Goal: Find specific page/section: Find specific page/section

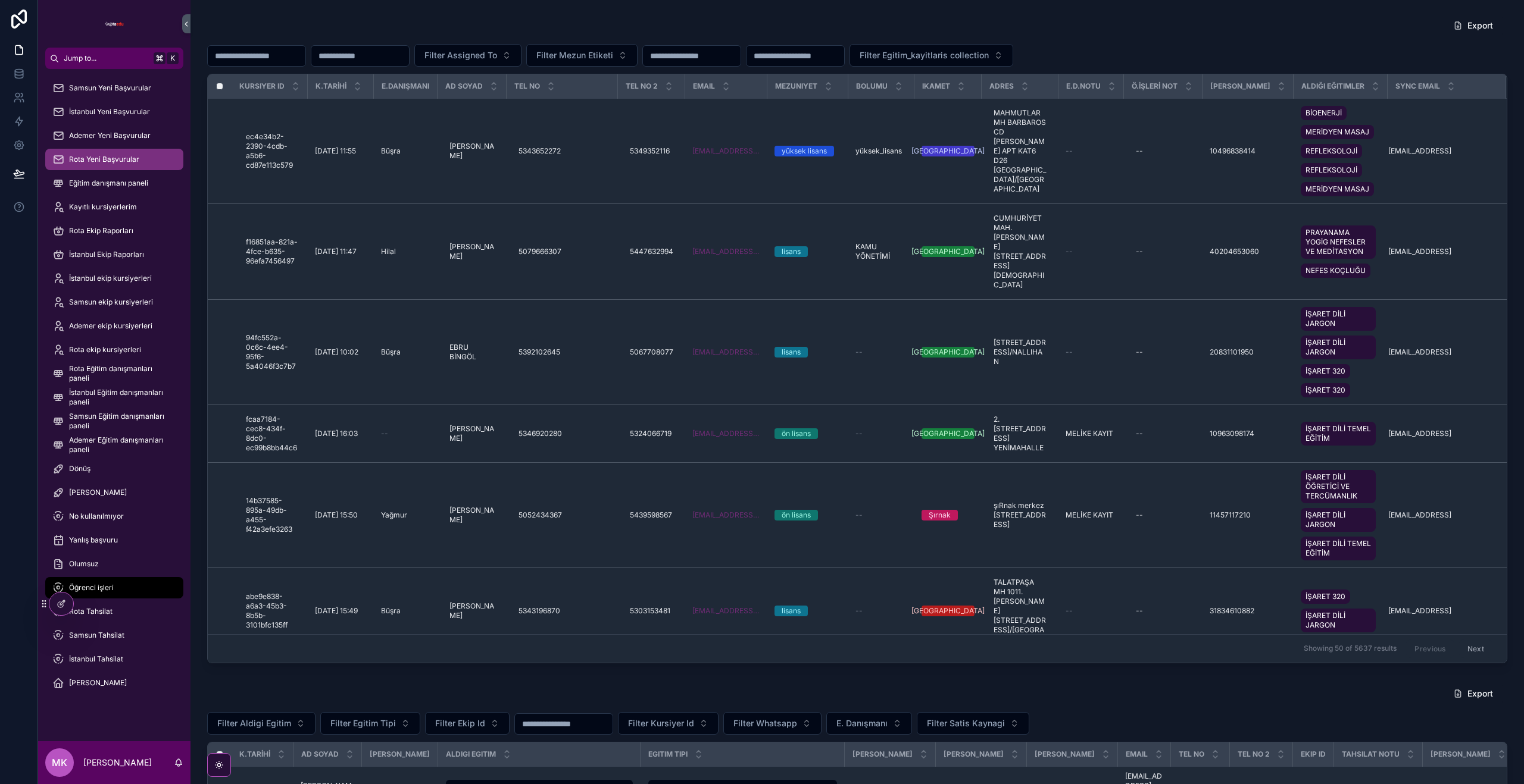
scroll to position [27, 0]
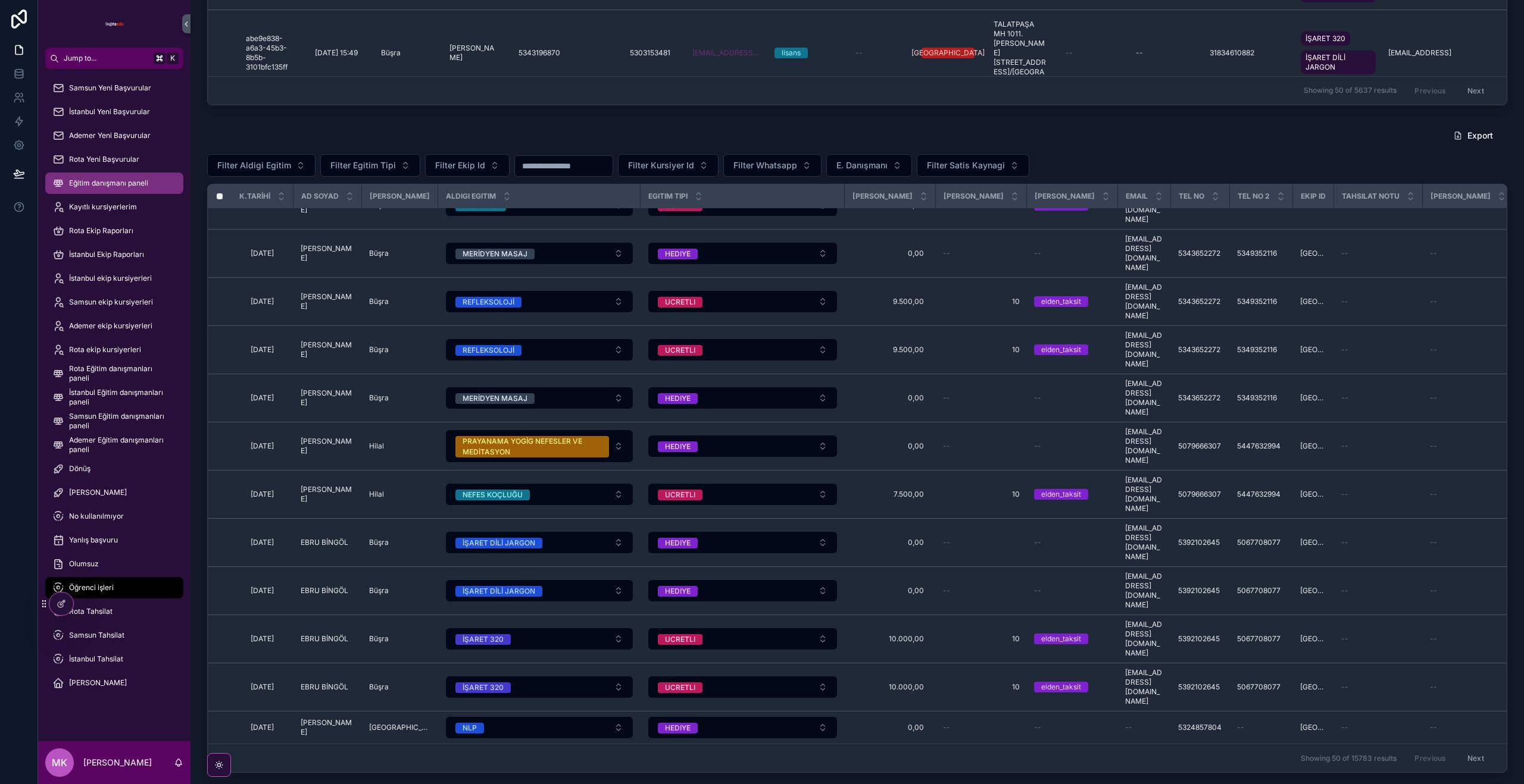
click at [124, 187] on span "Eğitim danışmanı paneli" at bounding box center [109, 183] width 79 height 9
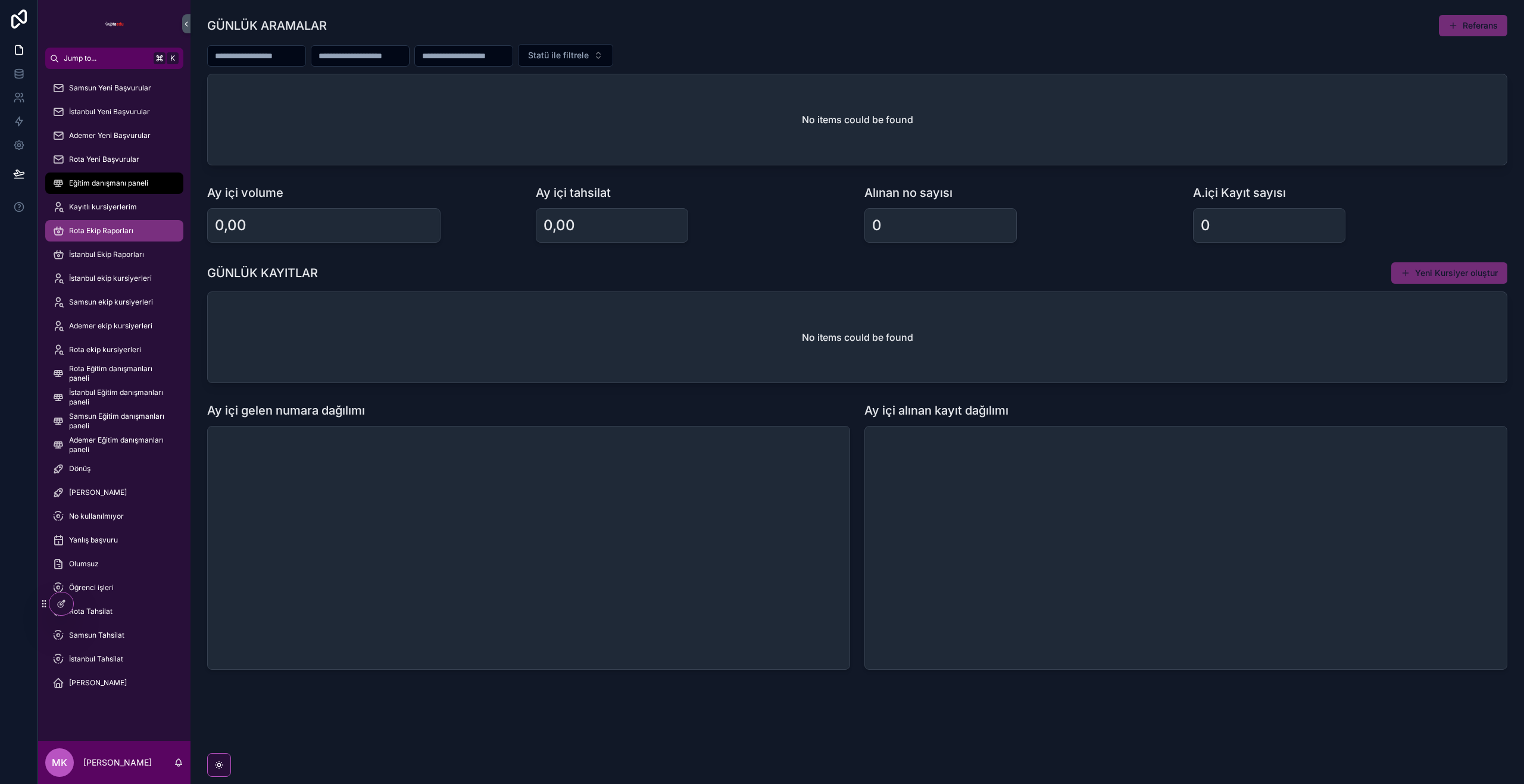
click at [131, 237] on div "Rota Ekip Raporları" at bounding box center [114, 230] width 124 height 19
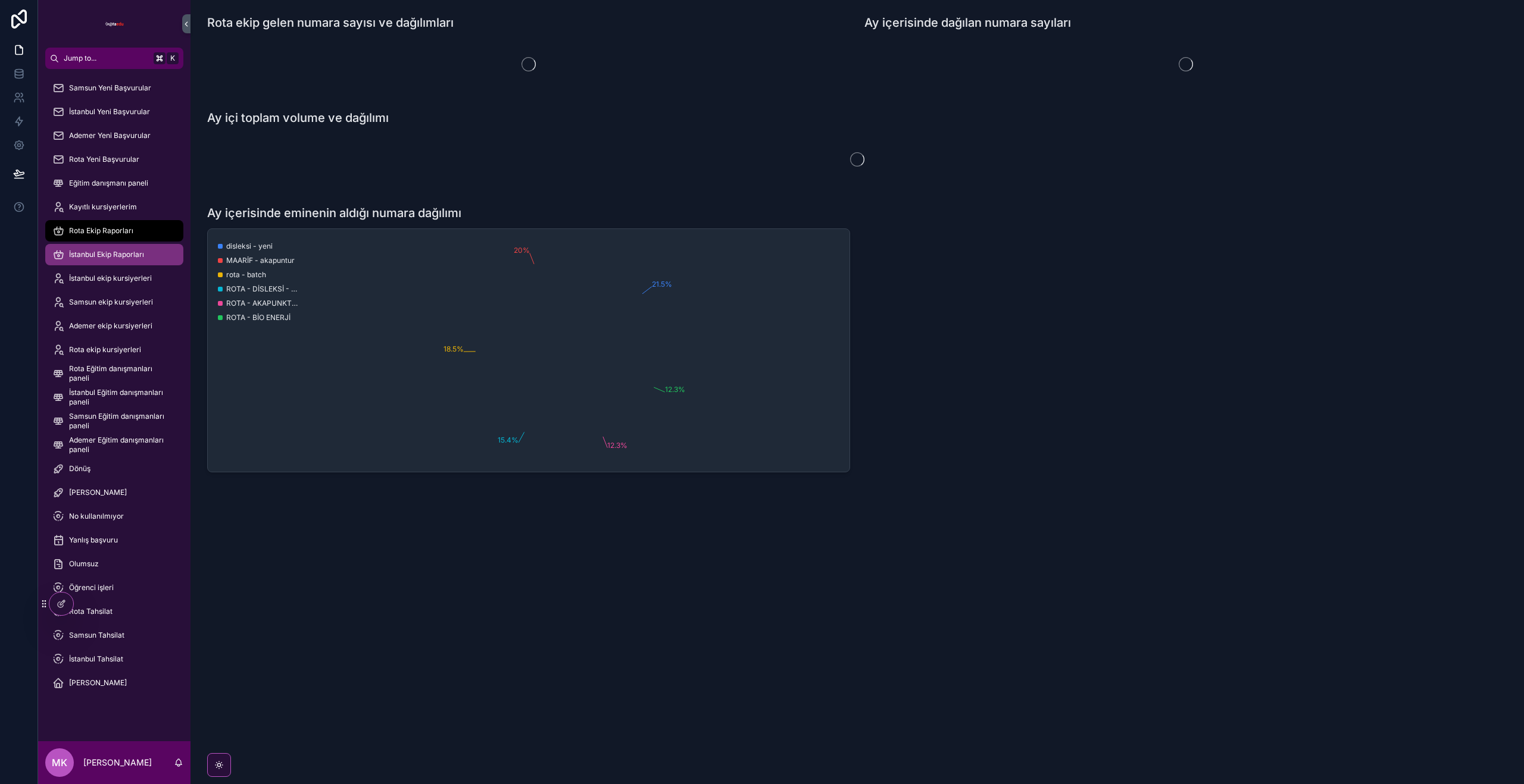
click at [129, 257] on span "İstanbul Ekip Raporları" at bounding box center [106, 255] width 75 height 9
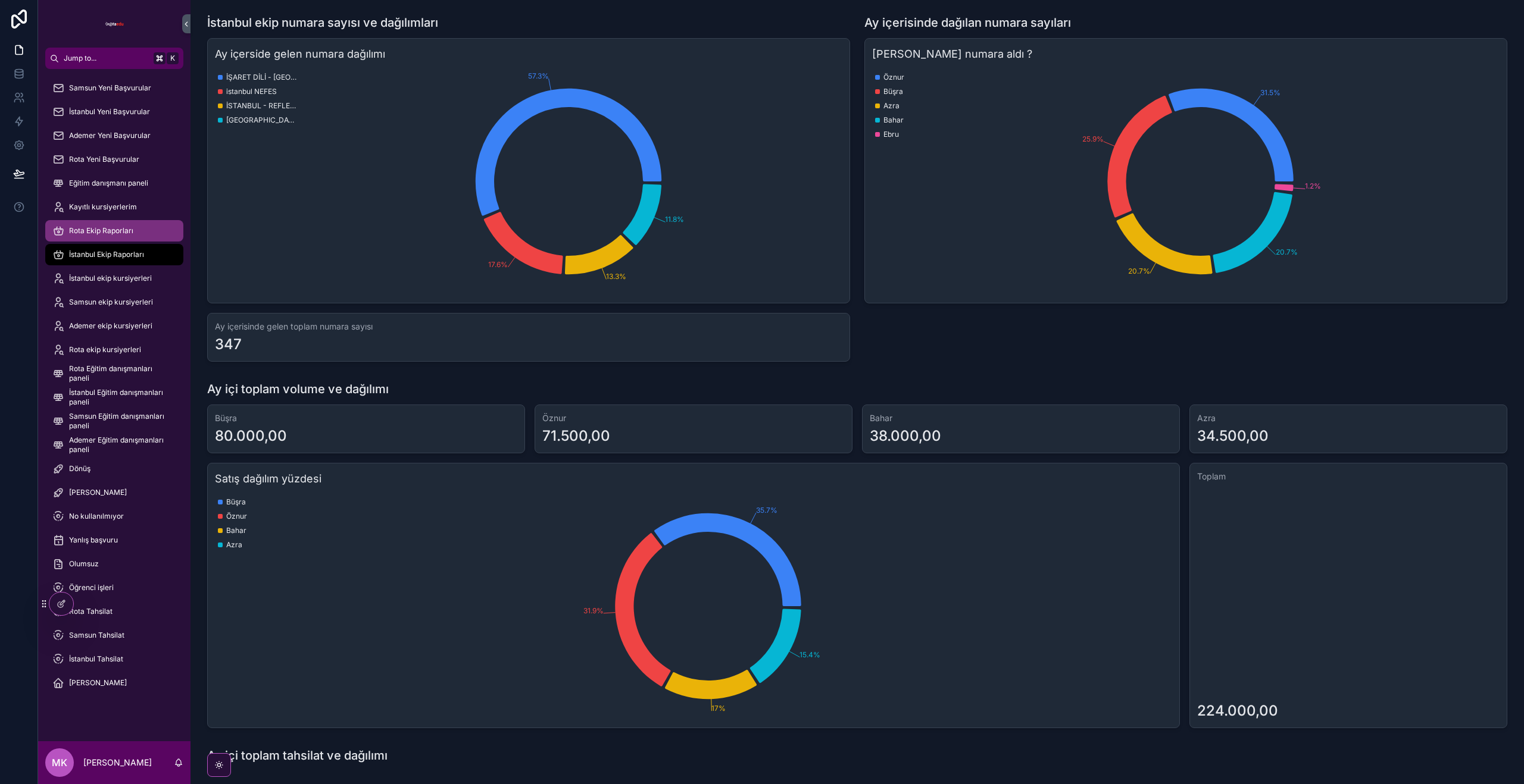
click at [108, 225] on div "Rota Ekip Raporları" at bounding box center [114, 230] width 124 height 19
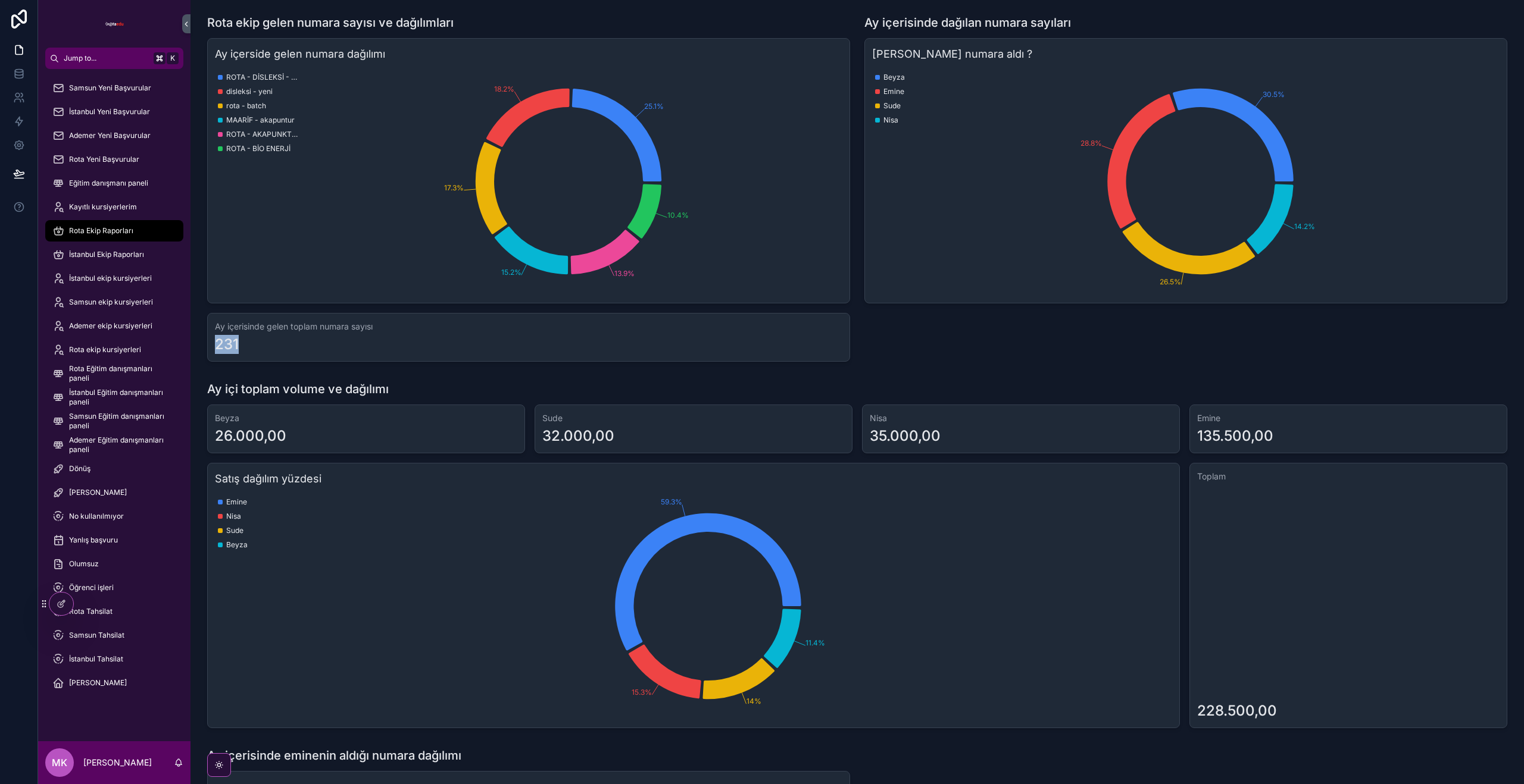
drag, startPoint x: 242, startPoint y: 343, endPoint x: 211, endPoint y: 340, distance: 31.1
click at [211, 340] on div "Ay içerisinde gelen toplam numara sayısı 231" at bounding box center [528, 337] width 643 height 49
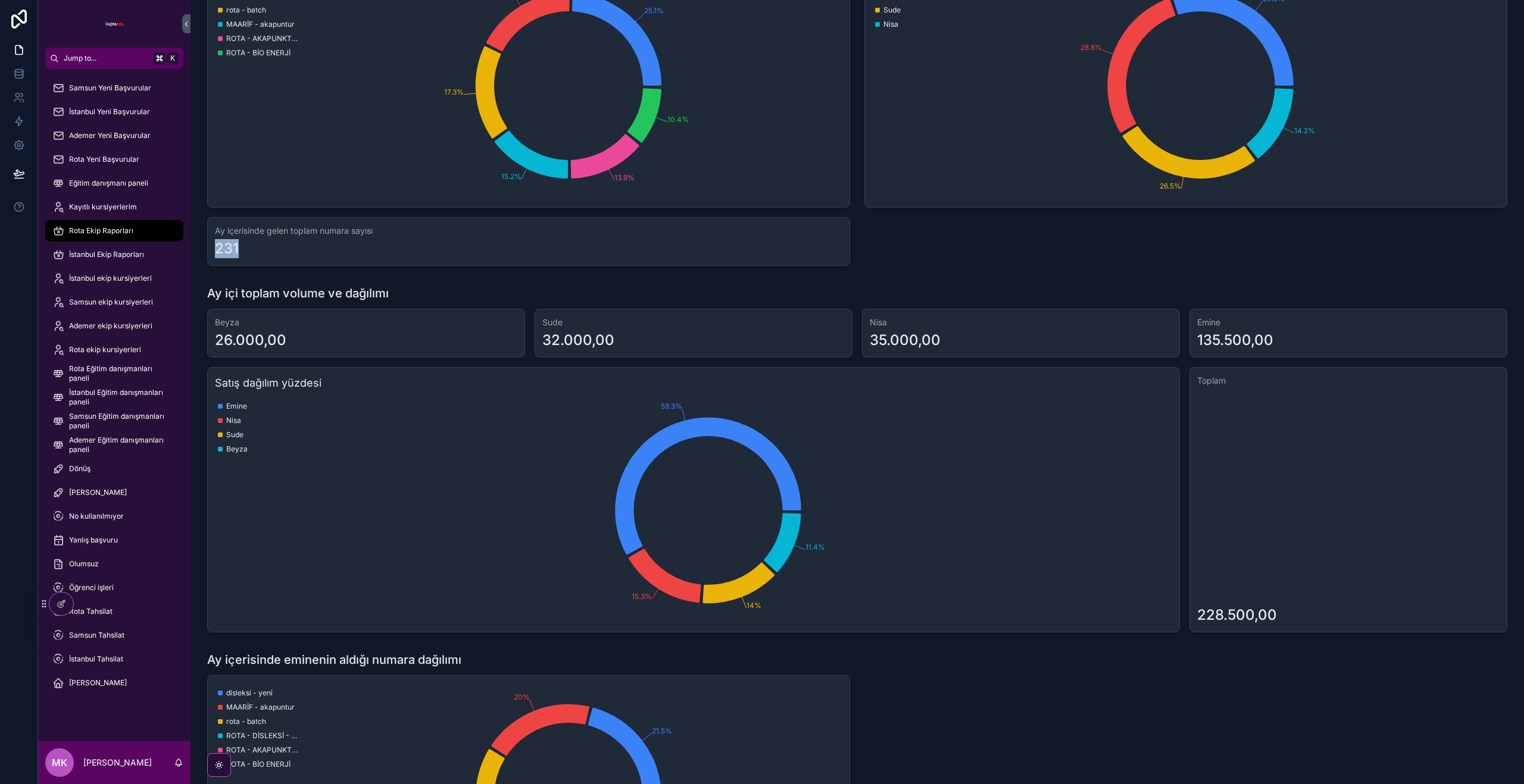
scroll to position [126, 0]
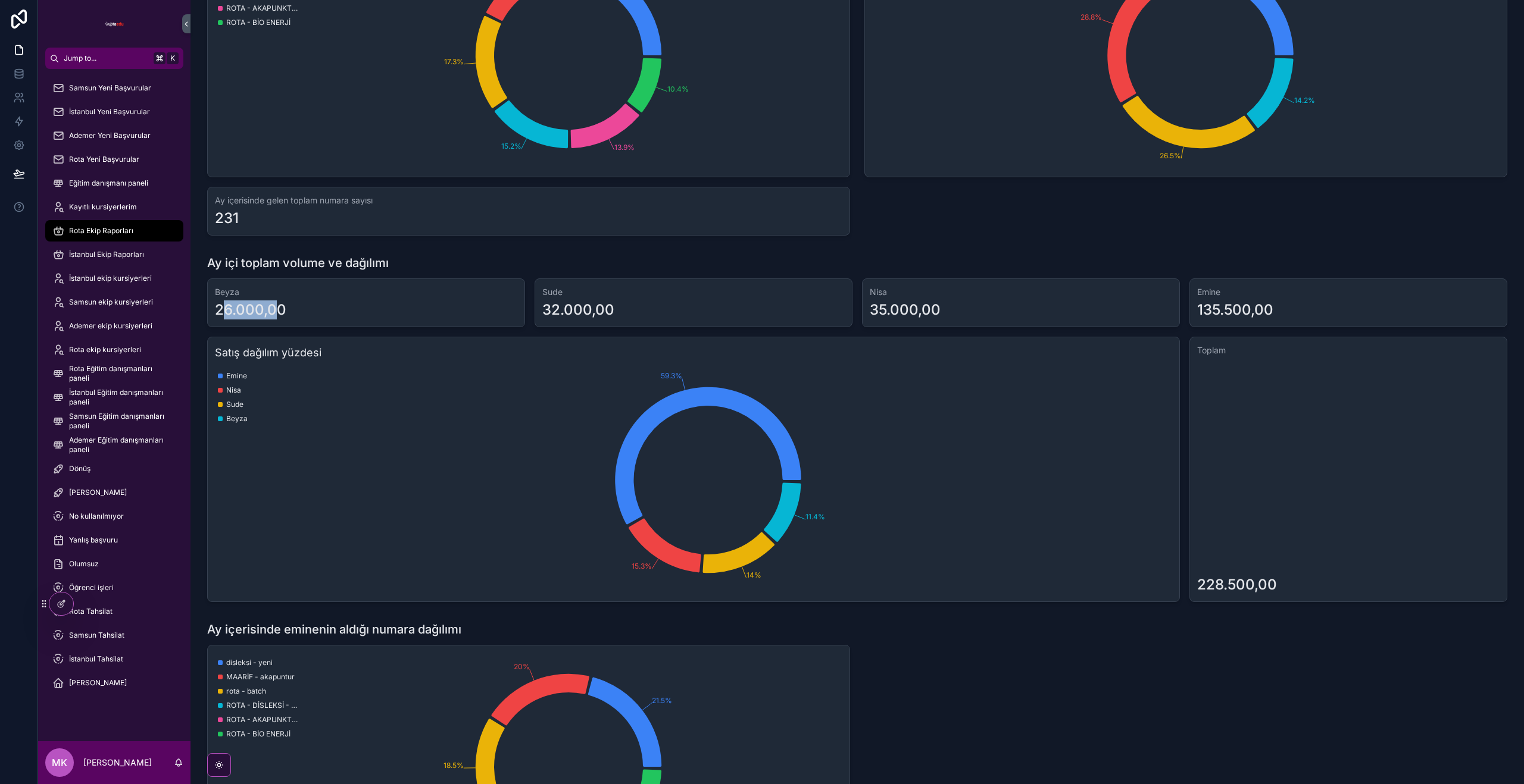
drag, startPoint x: 277, startPoint y: 314, endPoint x: 295, endPoint y: 314, distance: 18.0
click at [287, 314] on div "26.000,00" at bounding box center [366, 310] width 302 height 19
click at [368, 312] on div "26.000,00" at bounding box center [366, 310] width 302 height 19
drag, startPoint x: 545, startPoint y: 310, endPoint x: 661, endPoint y: 315, distance: 116.1
click at [658, 315] on div "32.000,00" at bounding box center [693, 310] width 302 height 19
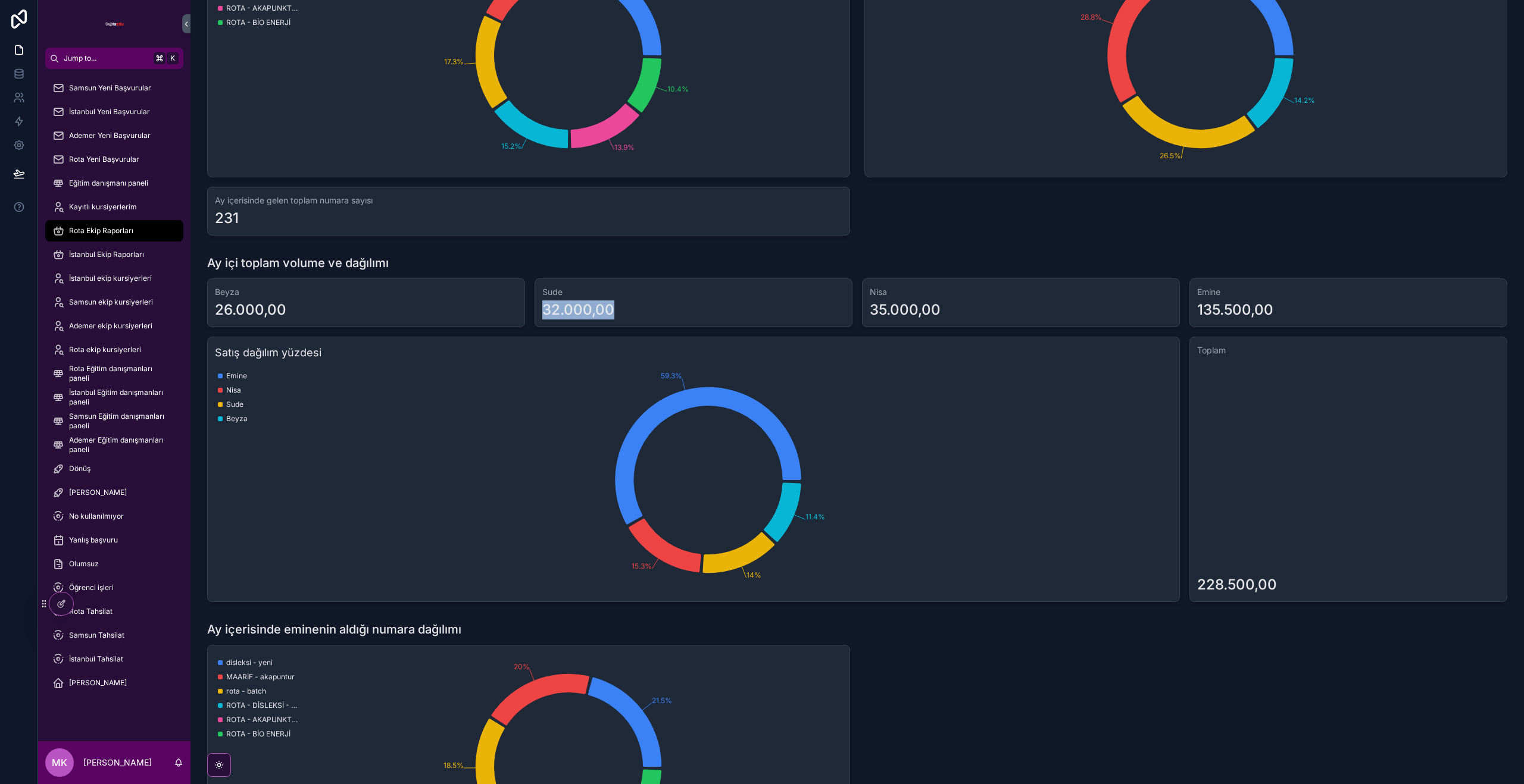
click at [663, 315] on div "32.000,00" at bounding box center [693, 310] width 302 height 19
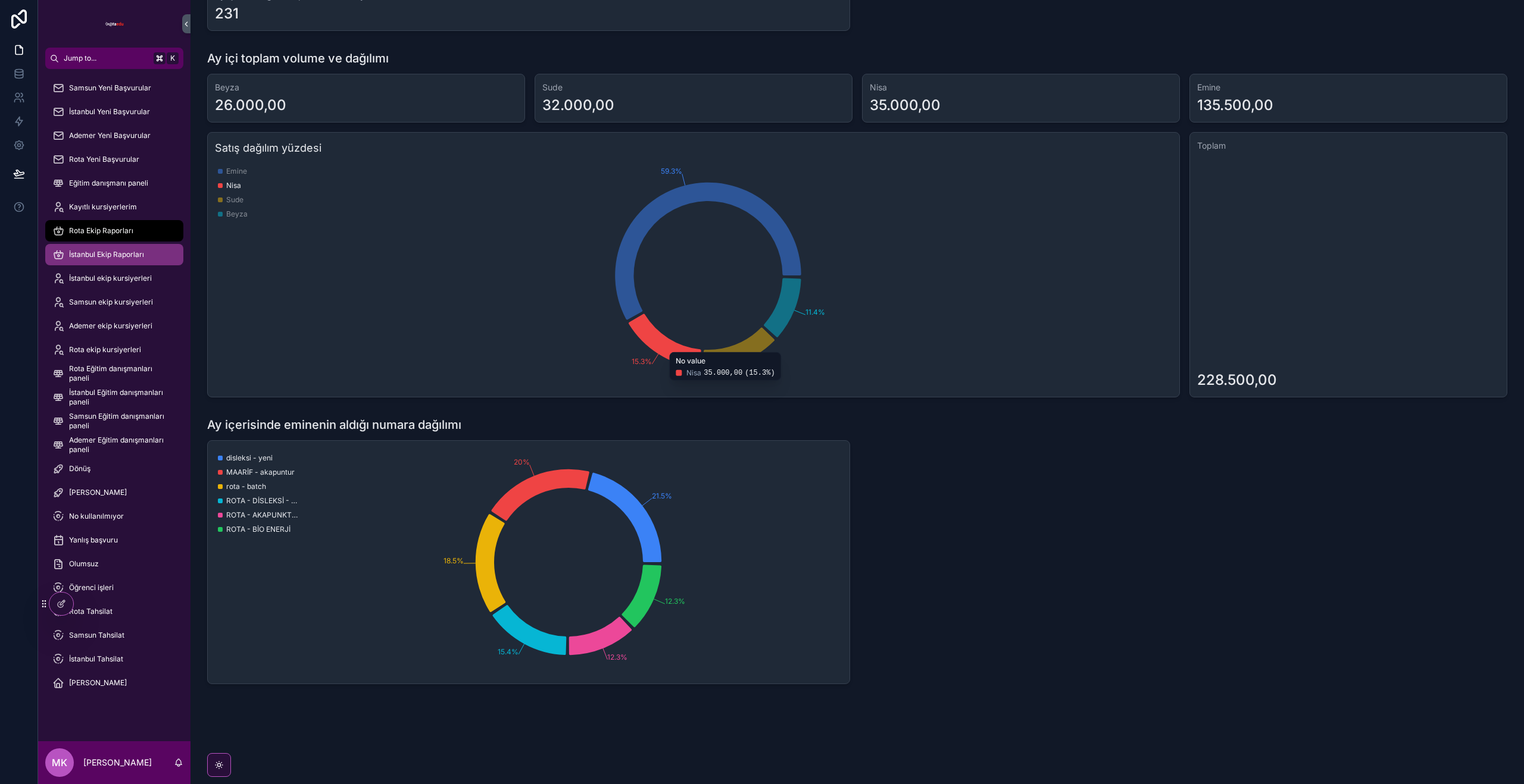
drag, startPoint x: 101, startPoint y: 251, endPoint x: 102, endPoint y: 258, distance: 7.1
click at [101, 251] on span "İstanbul Ekip Raporları" at bounding box center [106, 255] width 75 height 9
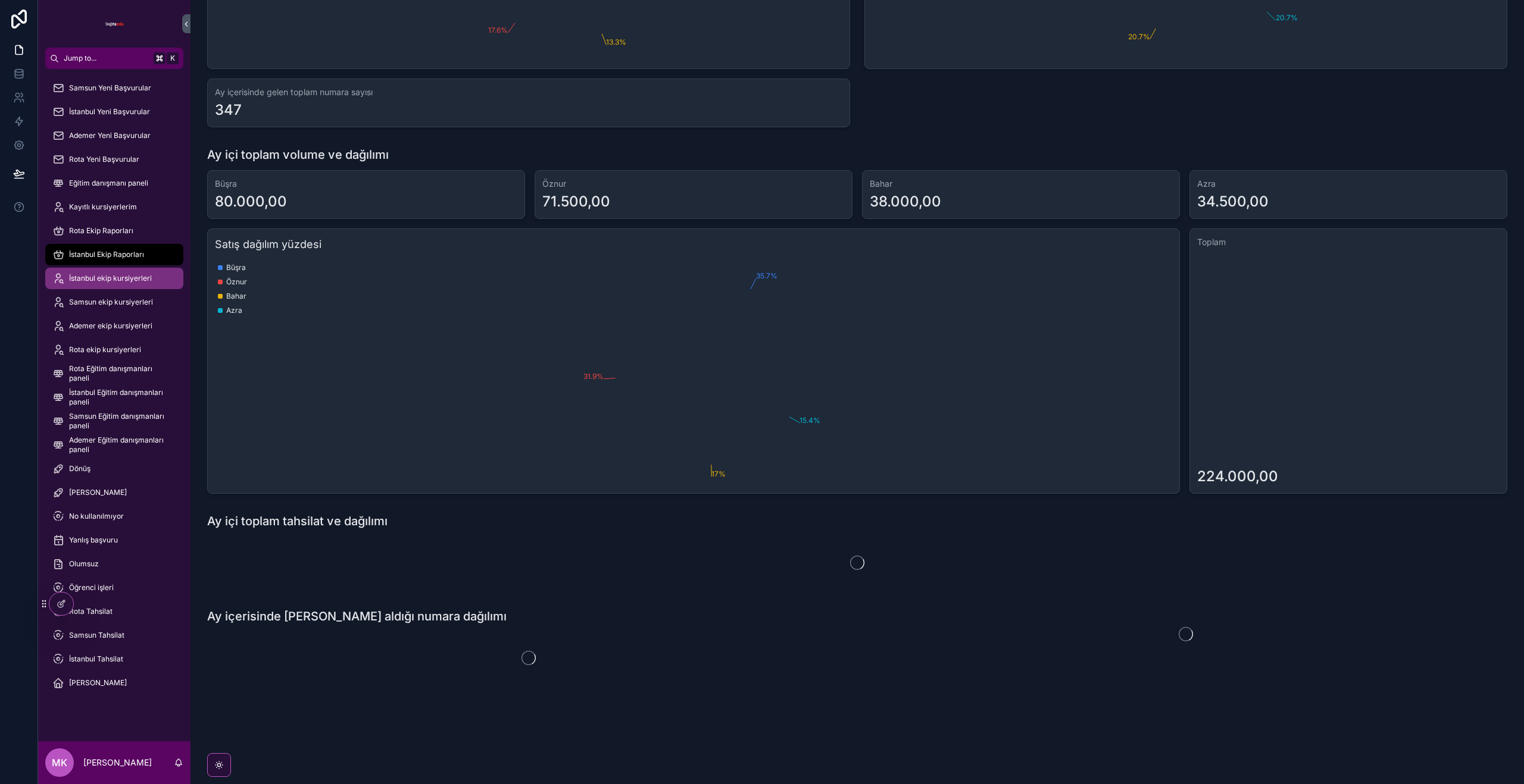
scroll to position [234, 0]
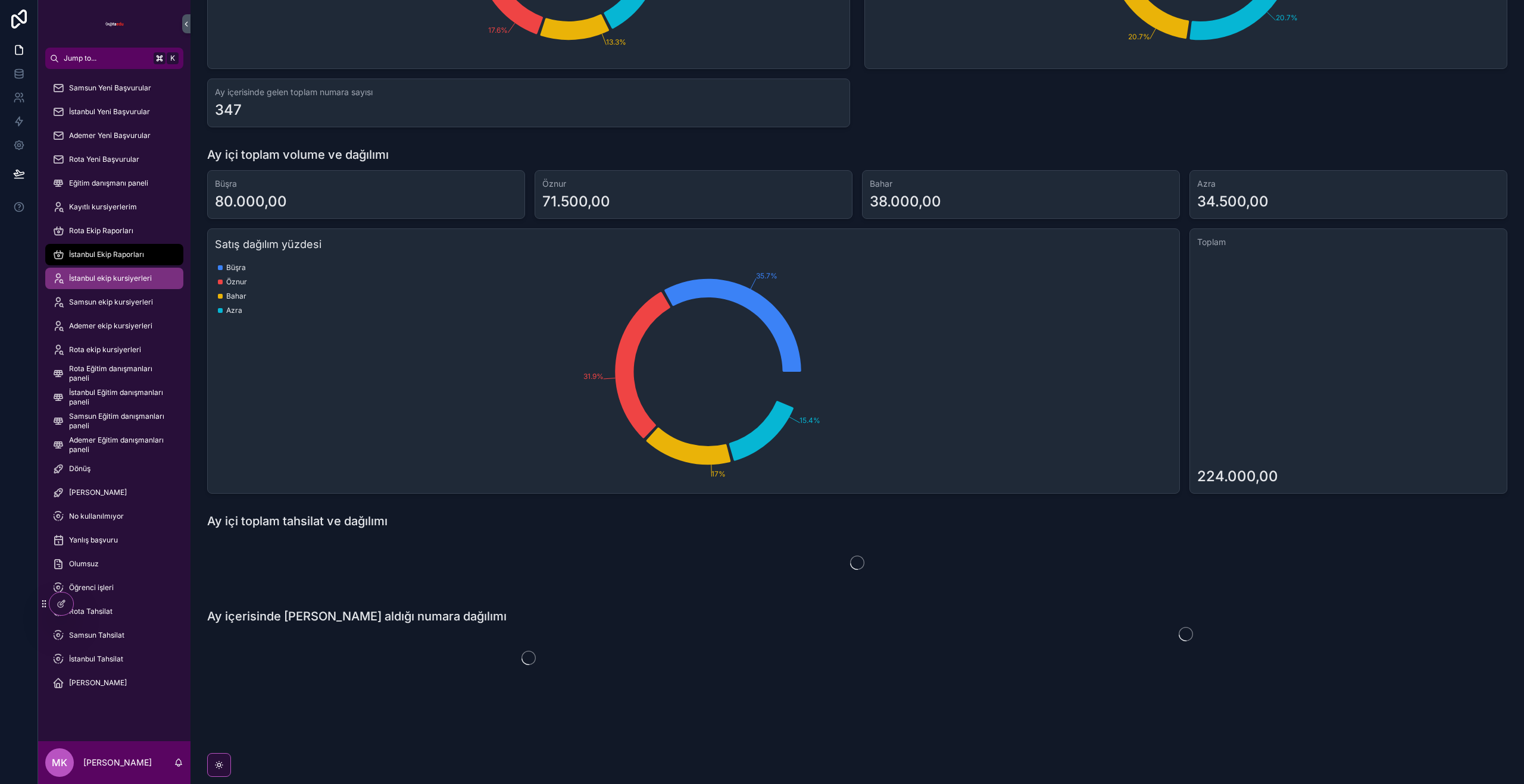
click at [112, 284] on div "İstanbul ekip kursiyerleri" at bounding box center [114, 278] width 124 height 19
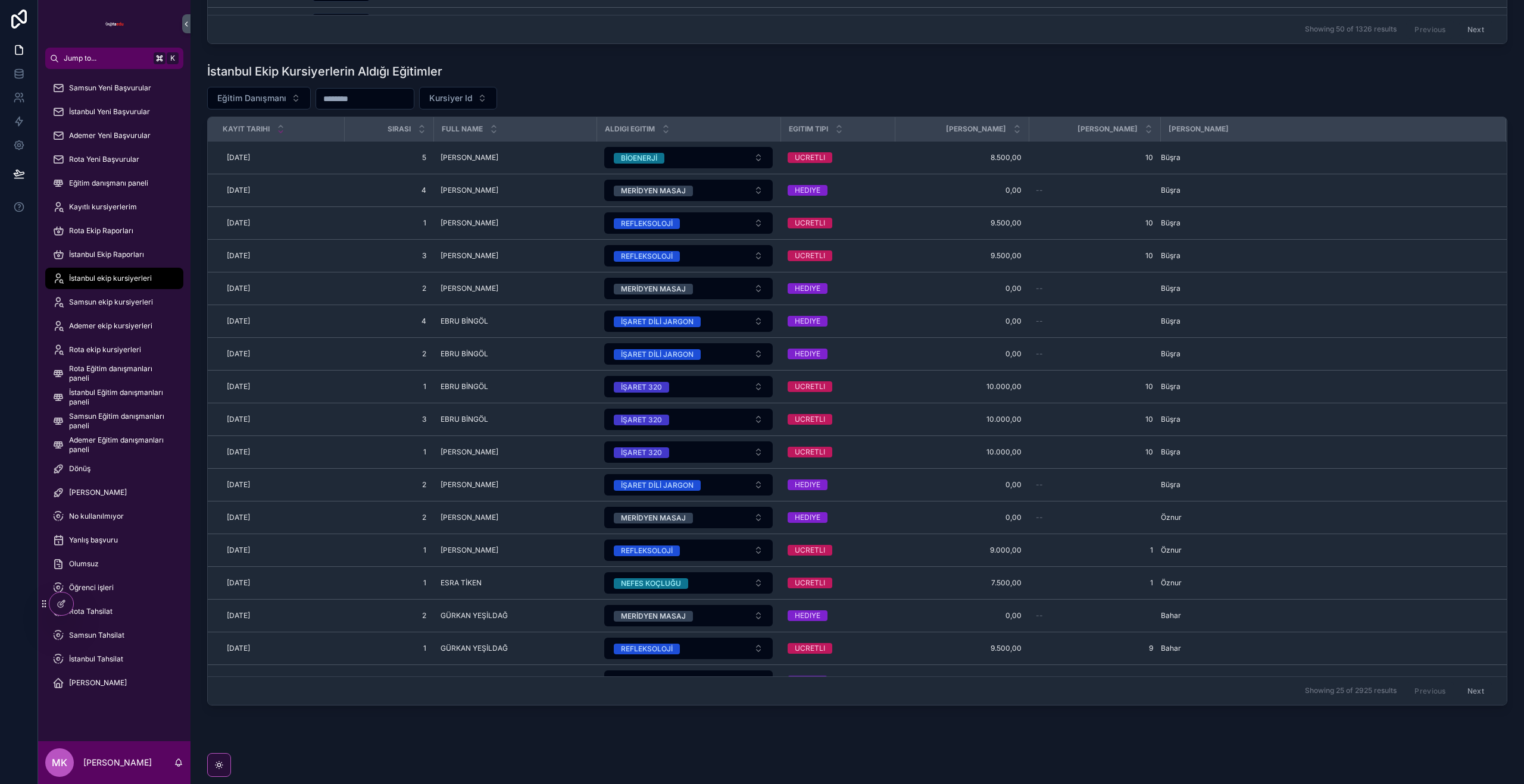
scroll to position [612, 0]
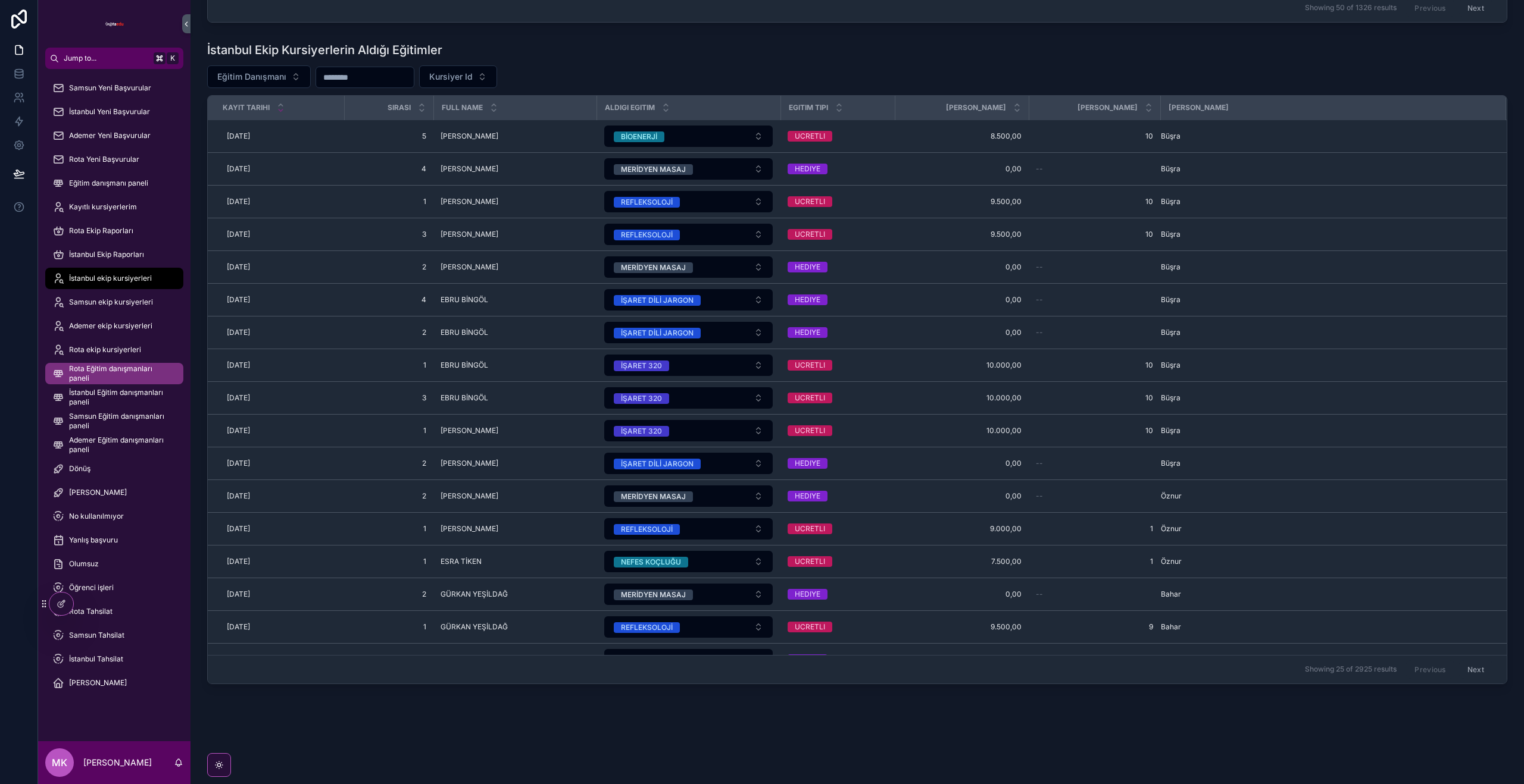
click at [131, 371] on span "Rota Eğitim danışmanları paneli" at bounding box center [121, 373] width 103 height 19
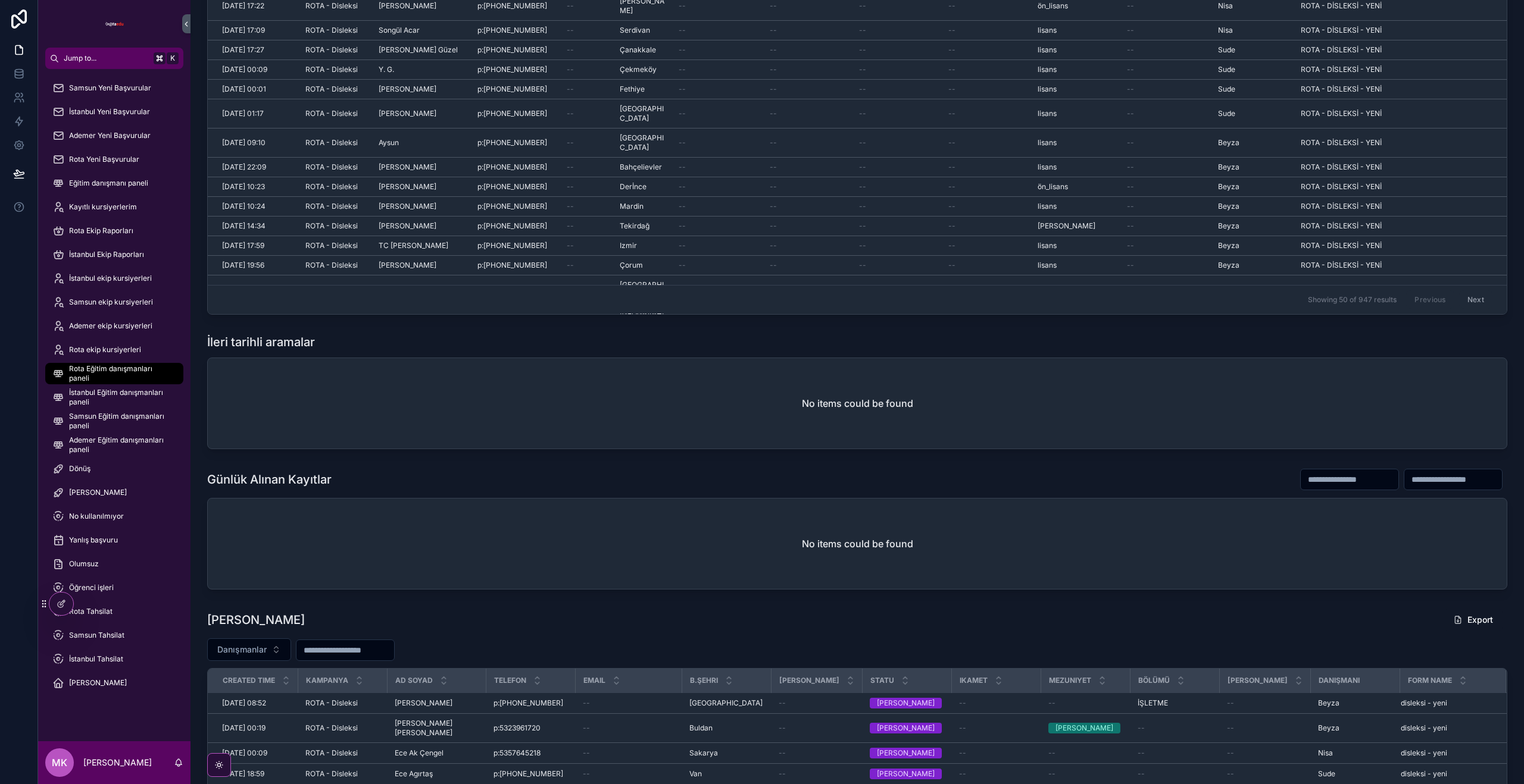
scroll to position [333, 0]
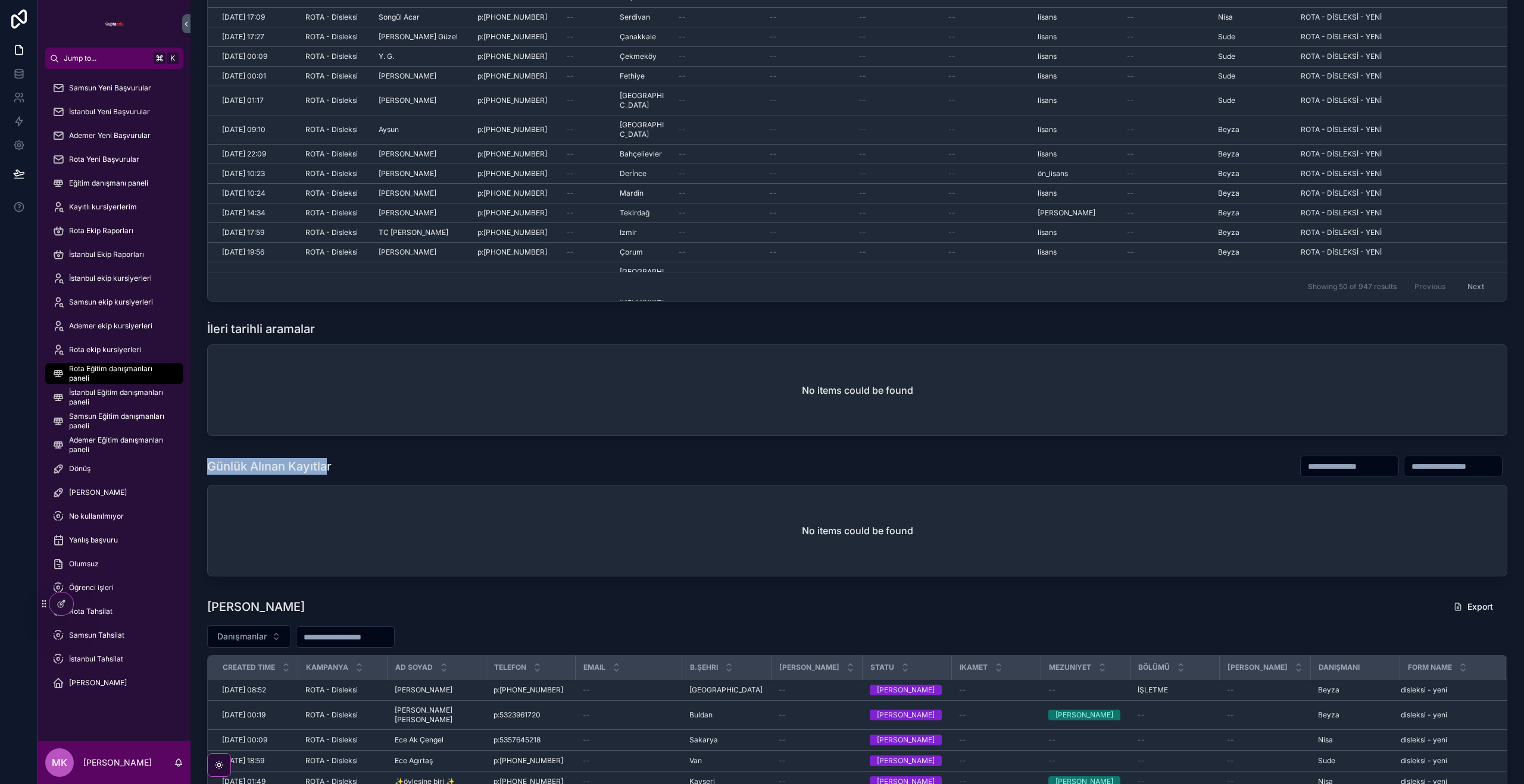
drag, startPoint x: 201, startPoint y: 465, endPoint x: 330, endPoint y: 465, distance: 129.0
click at [330, 465] on div "Günlük Alınan Kayıtlar No items could be found" at bounding box center [857, 516] width 1314 height 131
click at [339, 466] on div "Günlük Alınan Kayıtlar" at bounding box center [857, 466] width 1300 height 23
drag, startPoint x: 324, startPoint y: 468, endPoint x: 208, endPoint y: 465, distance: 116.0
click at [208, 465] on div "Günlük Alınan Kayıtlar" at bounding box center [857, 466] width 1300 height 23
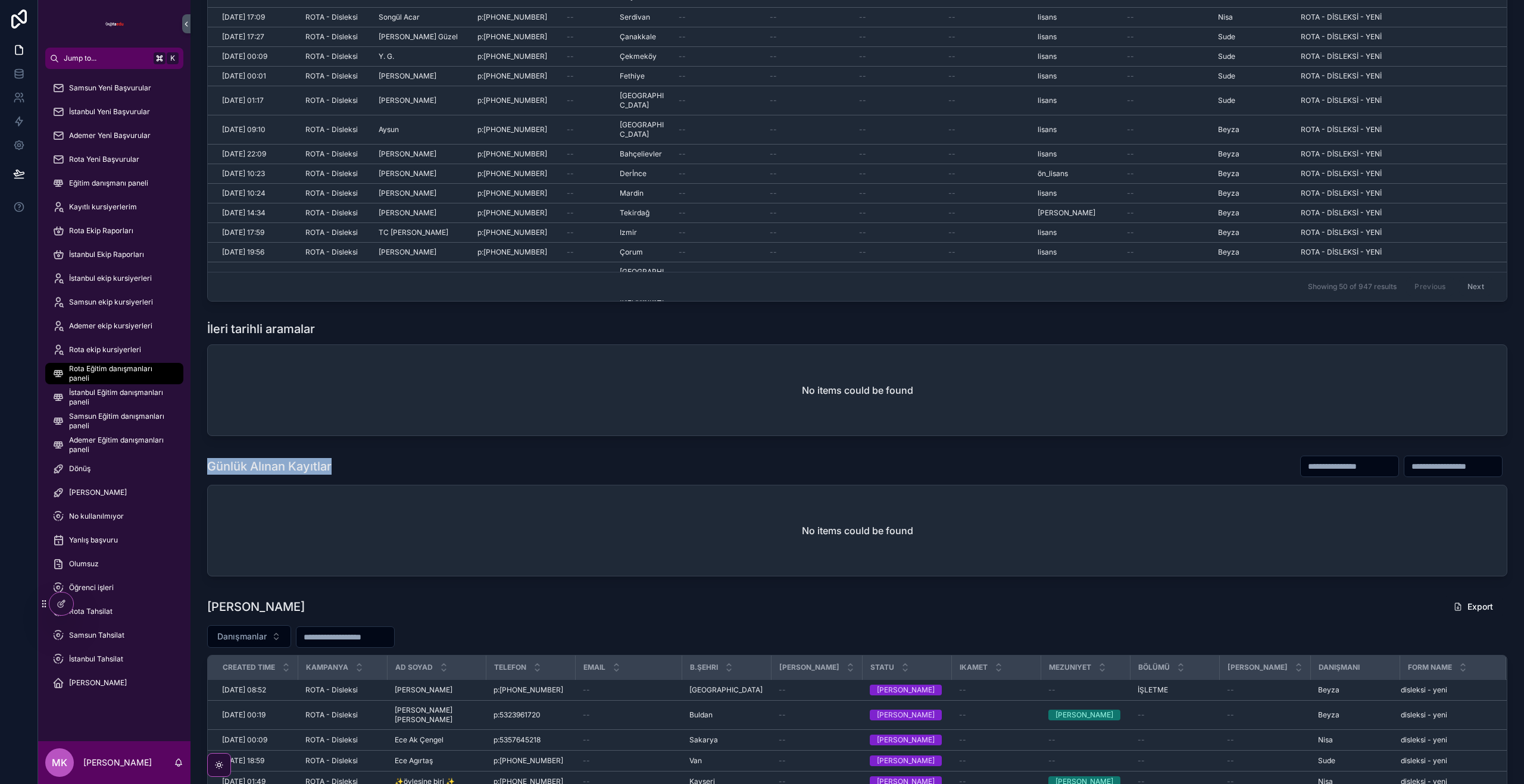
scroll to position [330, 0]
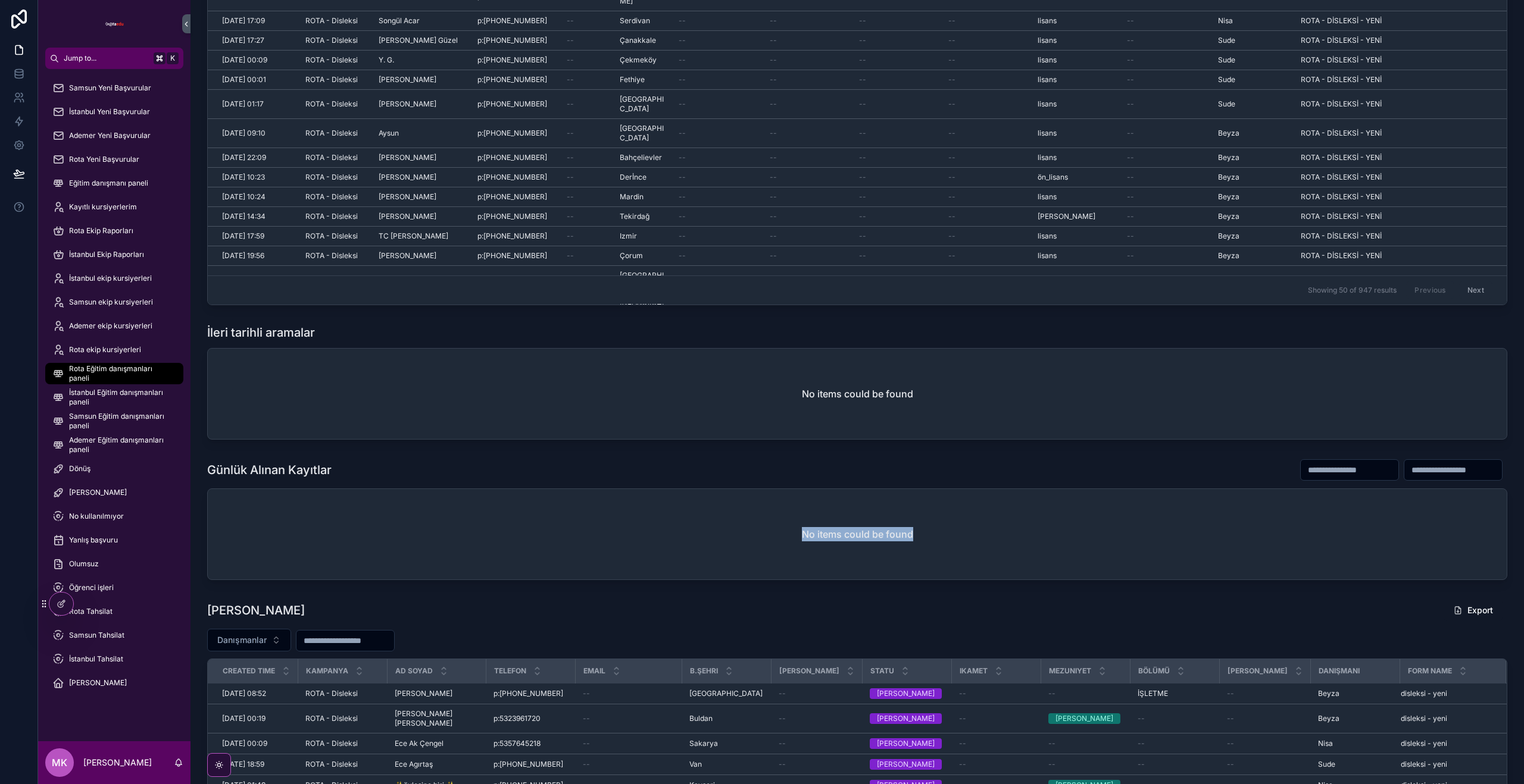
drag, startPoint x: 804, startPoint y: 535, endPoint x: 965, endPoint y: 533, distance: 161.0
click at [950, 532] on div "No items could be found" at bounding box center [857, 534] width 1299 height 90
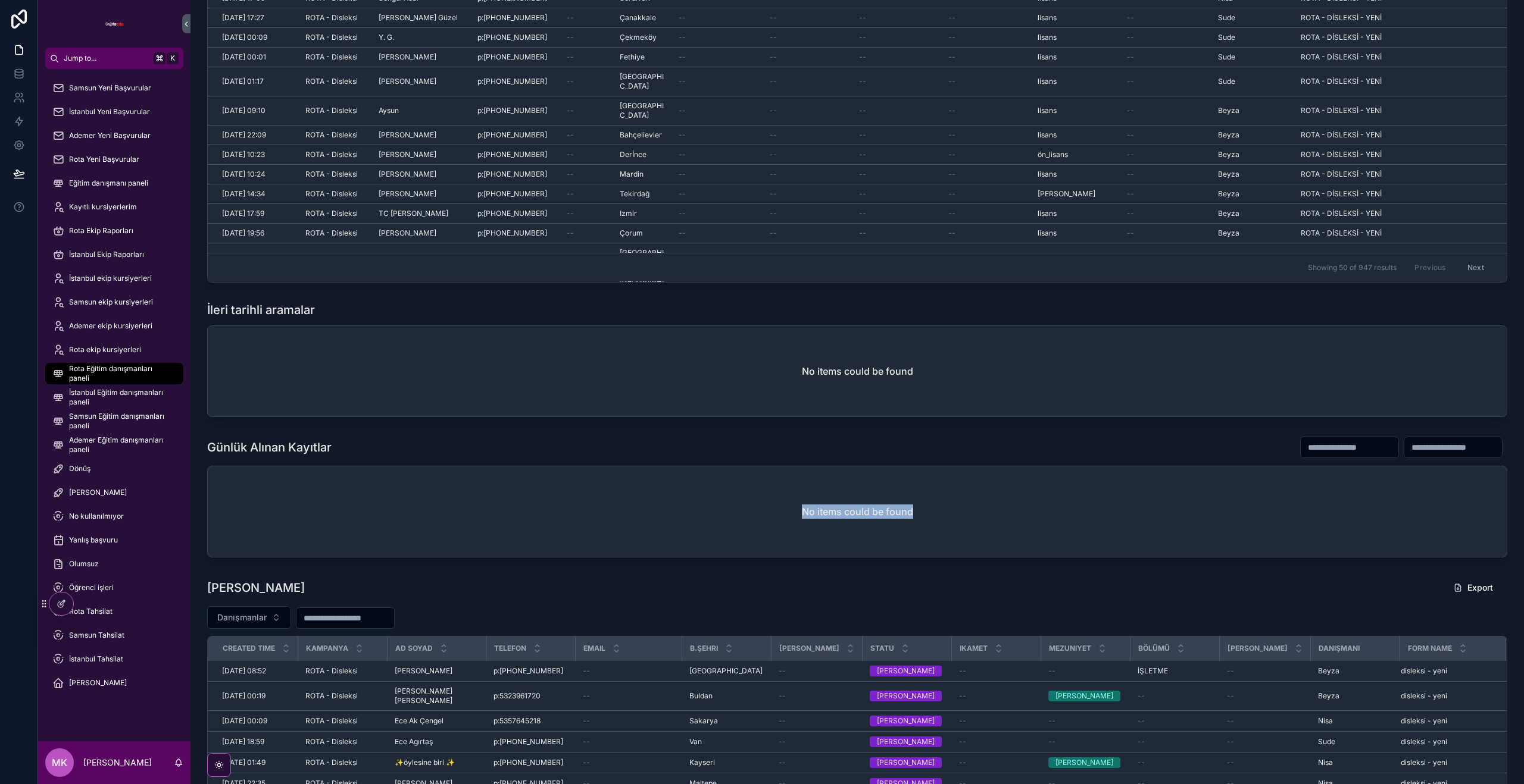
scroll to position [352, 0]
click at [133, 399] on span "İstanbul Eğitim danışmanları paneli" at bounding box center [121, 397] width 103 height 19
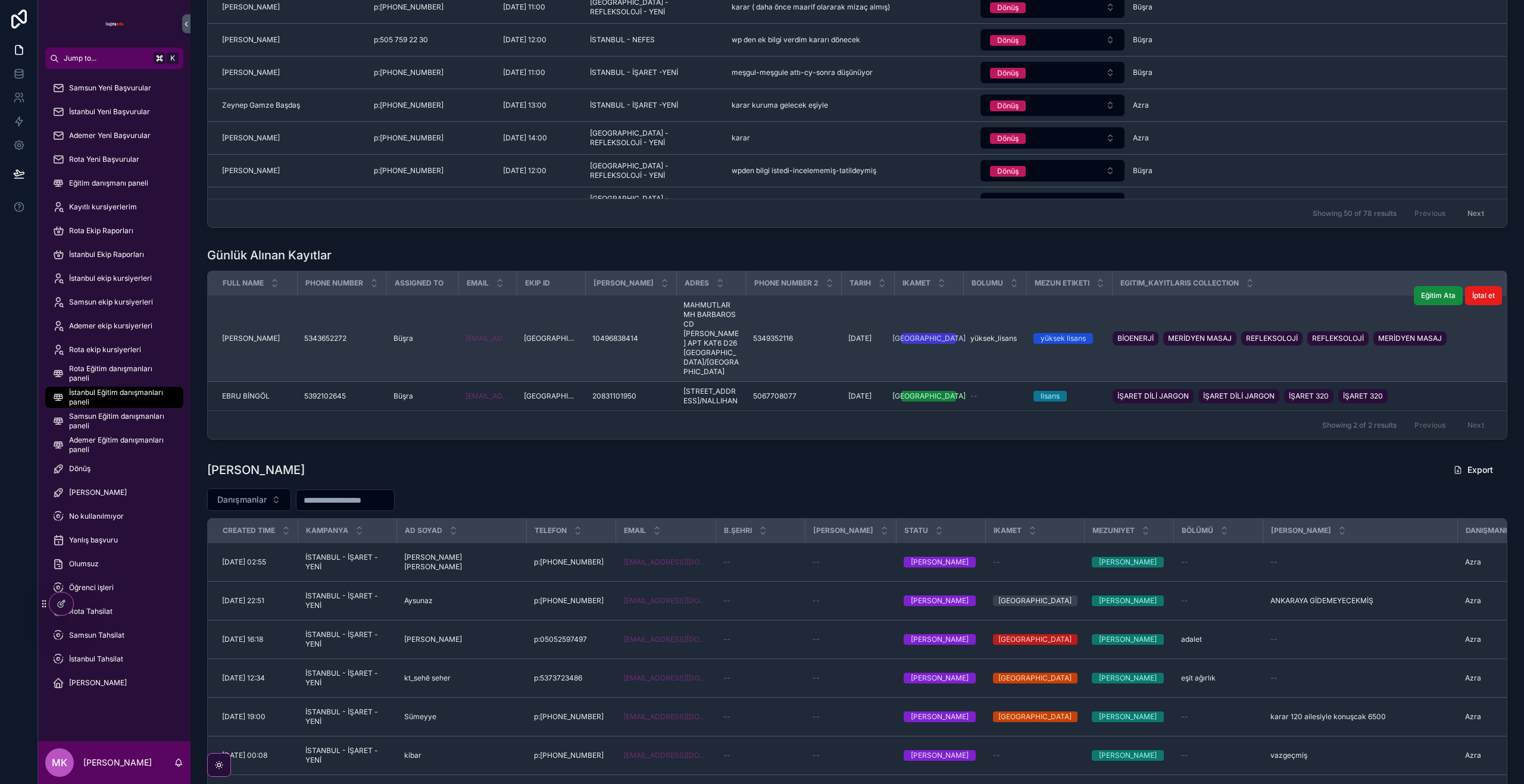
scroll to position [1040, 0]
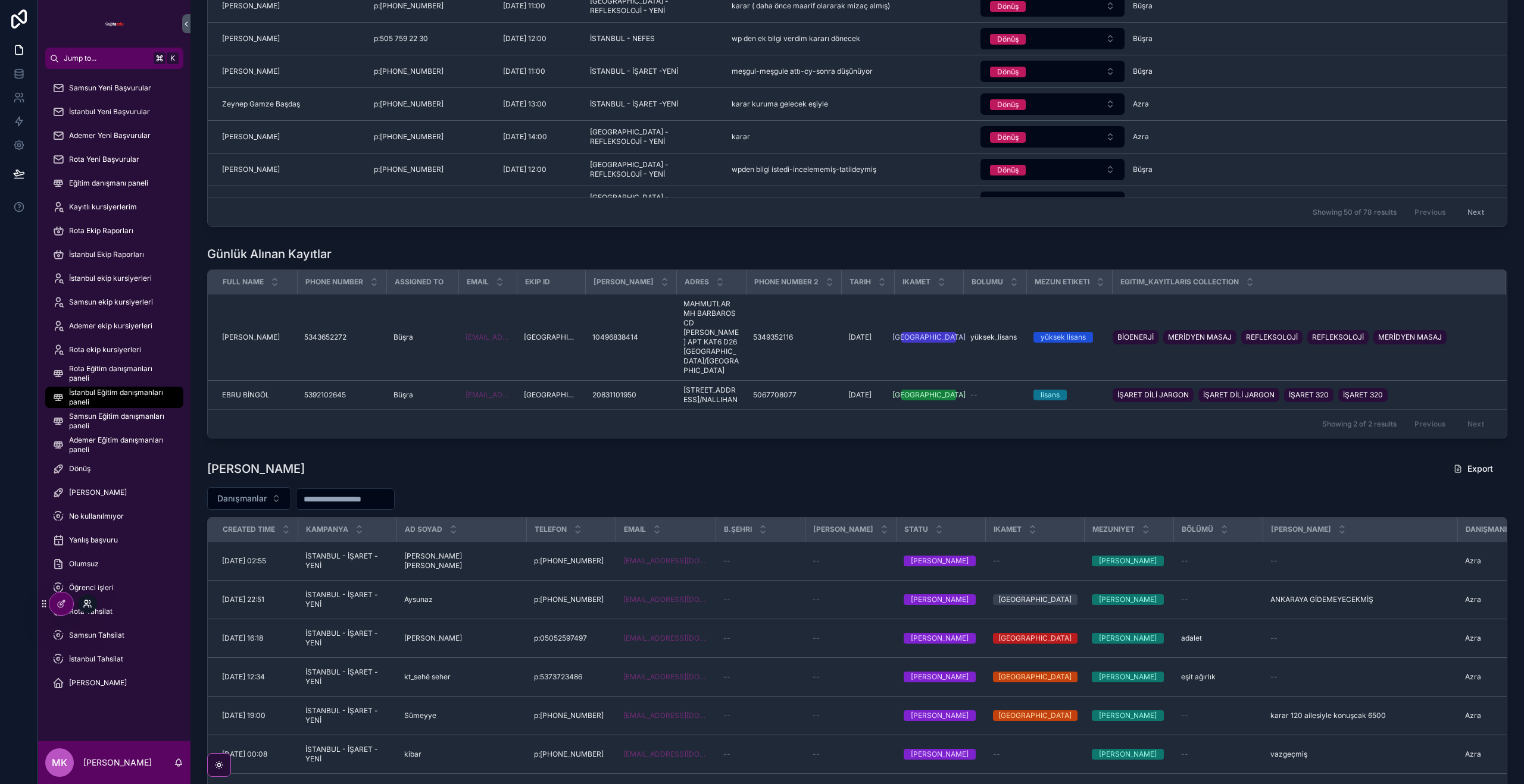
click at [83, 603] on icon at bounding box center [87, 604] width 9 height 9
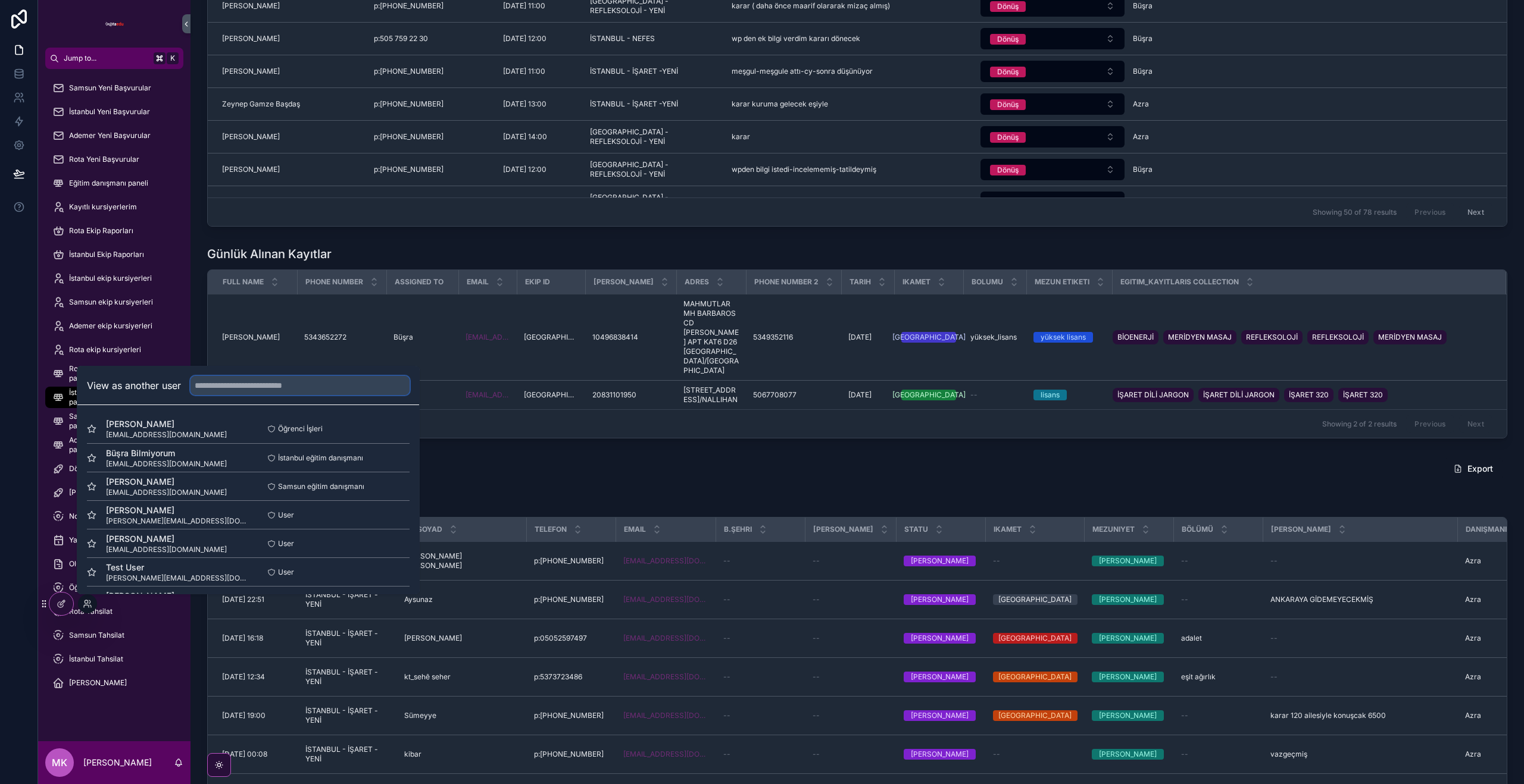
click at [273, 392] on input "text" at bounding box center [300, 386] width 219 height 19
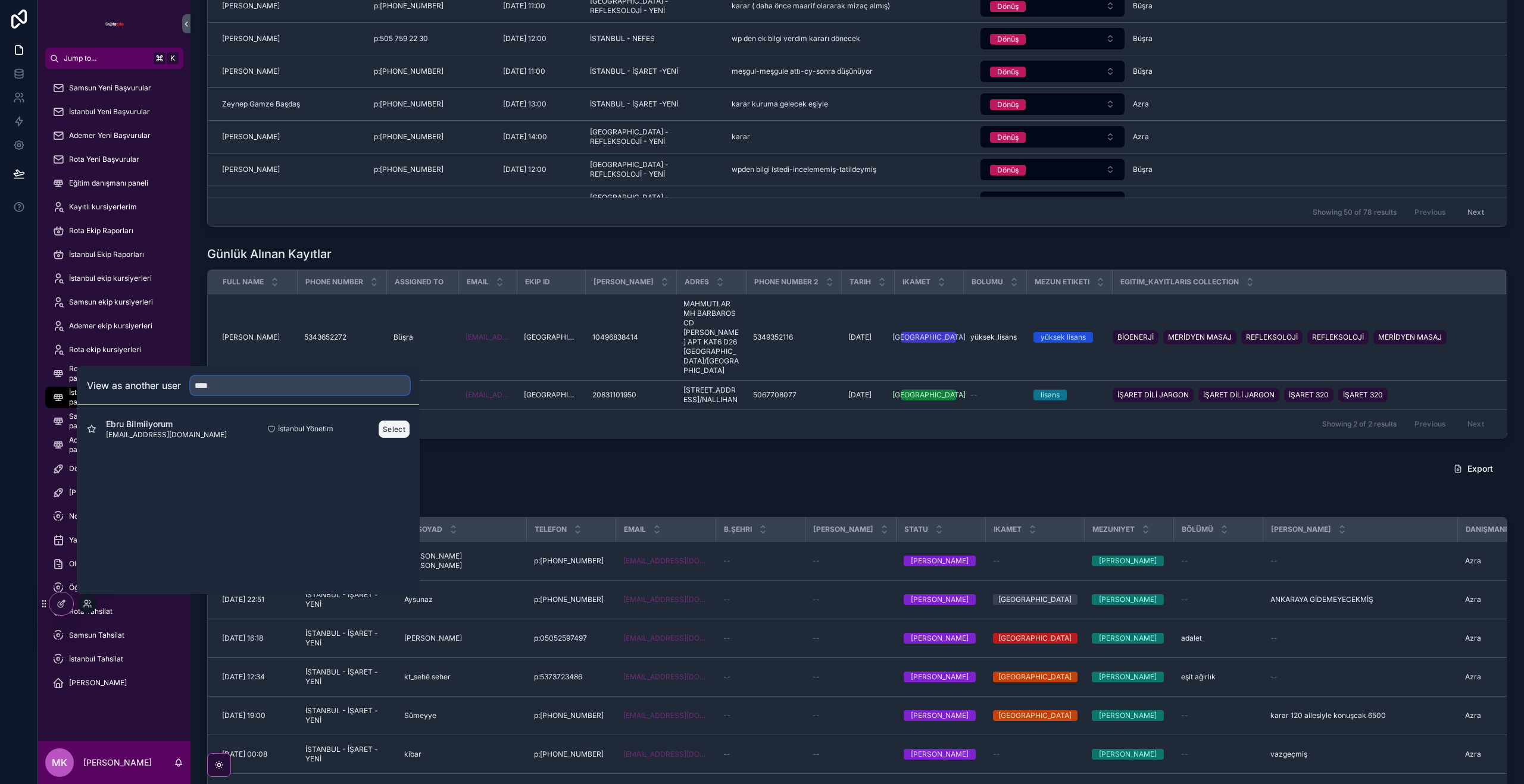
type input "****"
click at [383, 428] on button "Select" at bounding box center [394, 429] width 31 height 17
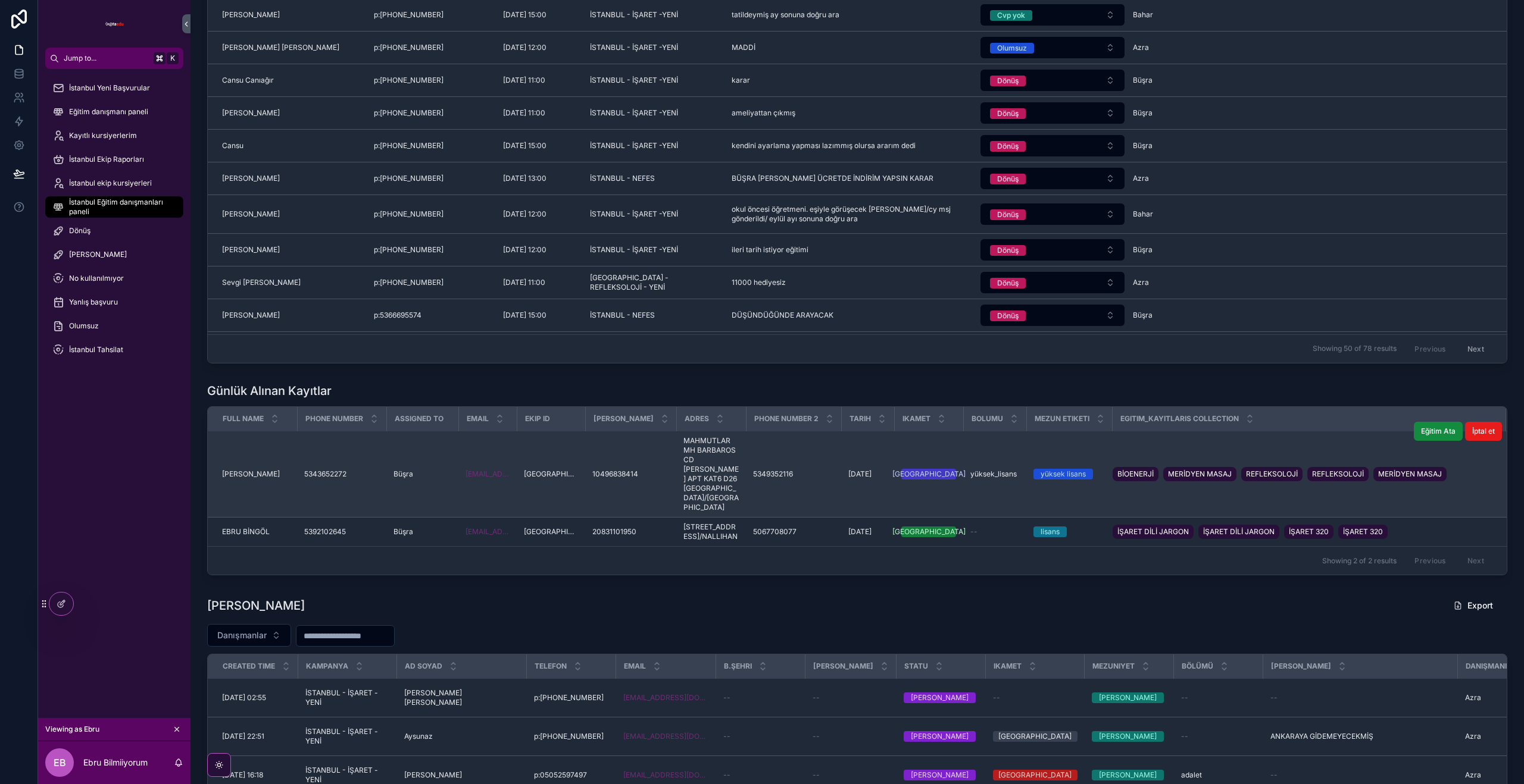
scroll to position [907, 0]
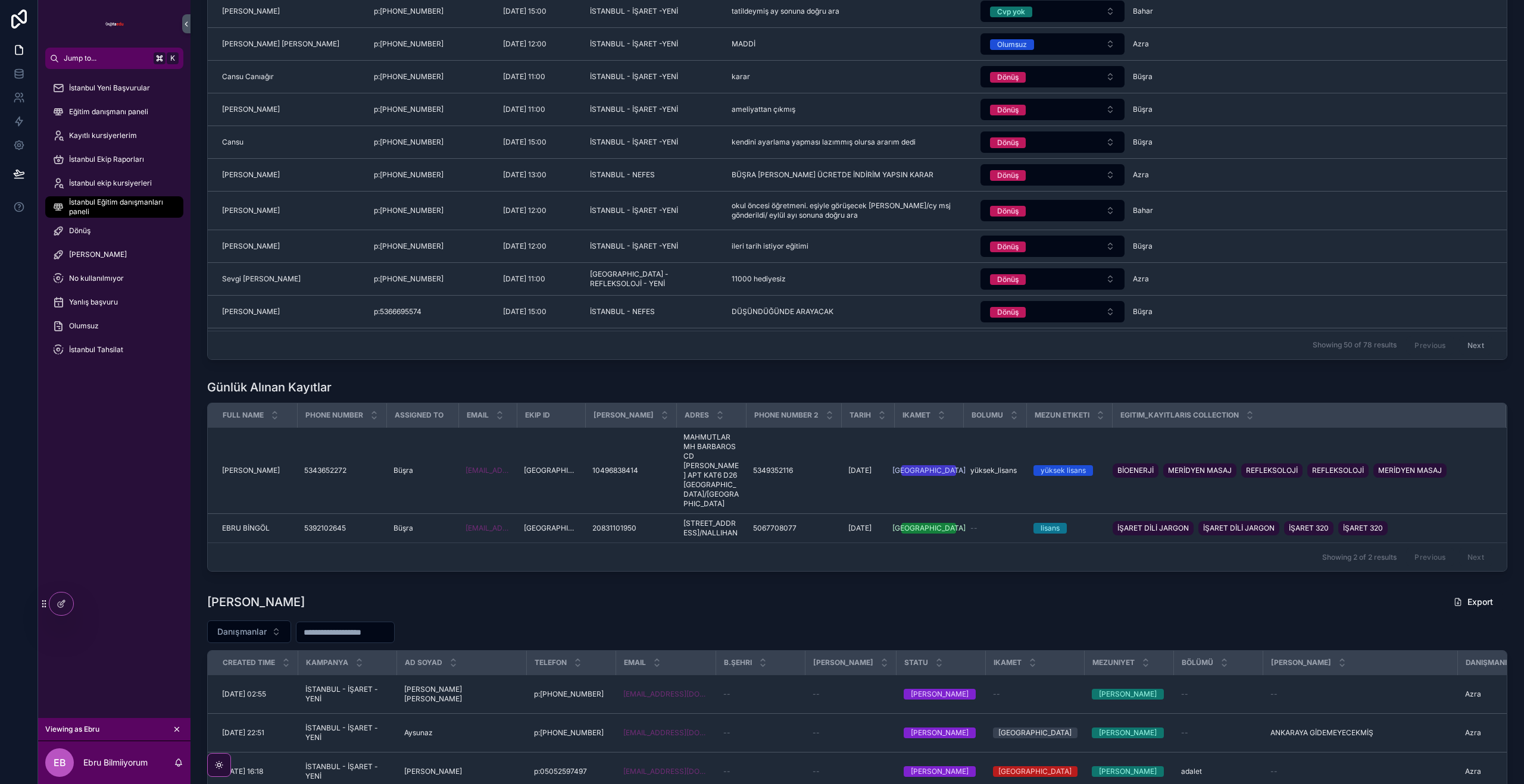
click at [288, 407] on div "Full Name" at bounding box center [252, 415] width 88 height 23
drag, startPoint x: 717, startPoint y: 411, endPoint x: 770, endPoint y: 415, distance: 53.2
click at [815, 415] on tr "Full Name Phone Number Assigned To Email Ekip Id Tc Kimlik Adres Phone Number 2…" at bounding box center [857, 415] width 1299 height 24
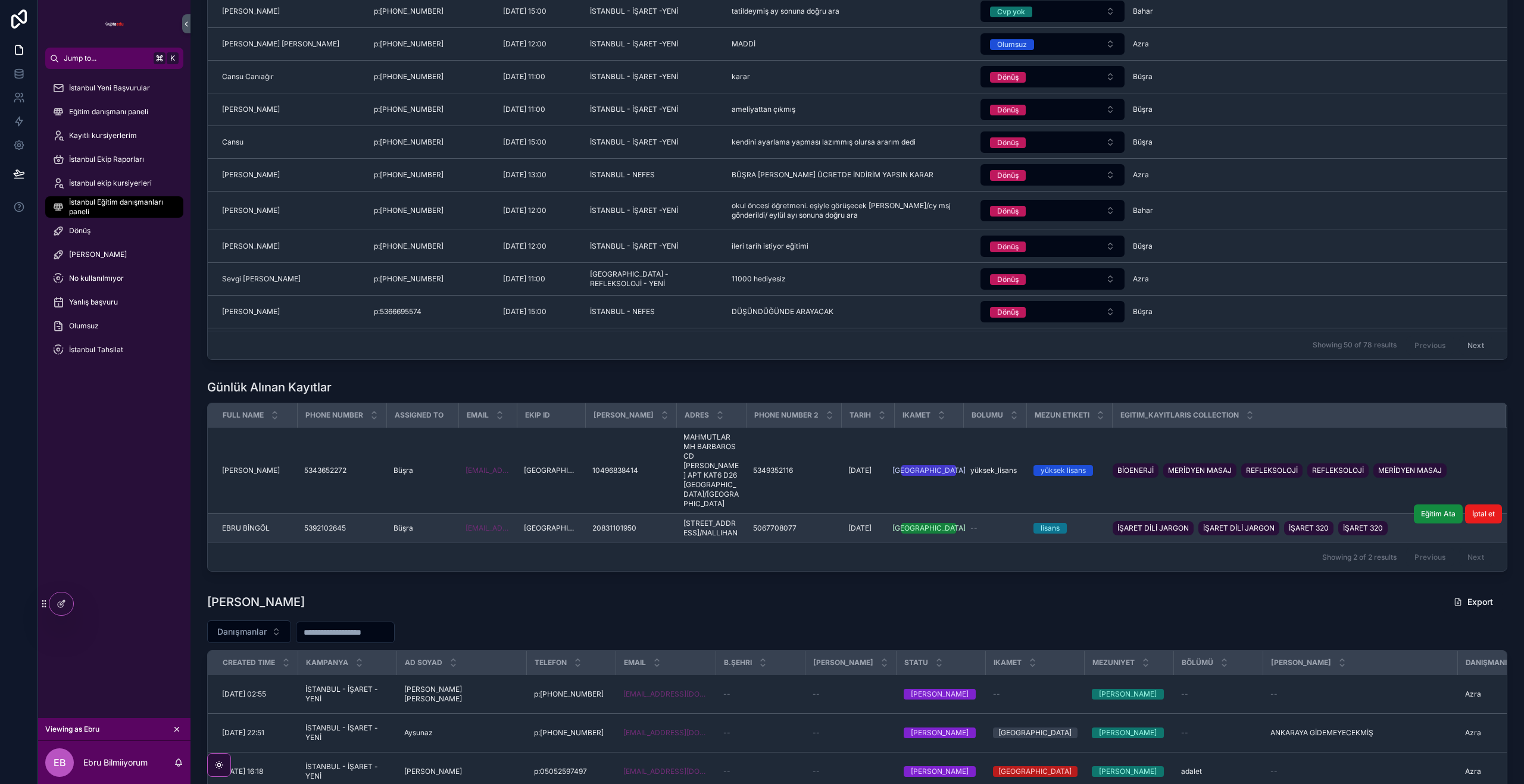
click at [963, 543] on td "--" at bounding box center [994, 528] width 63 height 29
drag, startPoint x: 1287, startPoint y: 540, endPoint x: 1301, endPoint y: 537, distance: 14.3
click at [1297, 538] on div "İŞARET DİLİ JARGON İŞARET DİLİ JARGON İŞARET 320 İŞARET 320" at bounding box center [1252, 528] width 280 height 19
drag, startPoint x: 1345, startPoint y: 539, endPoint x: 1295, endPoint y: 516, distance: 55.0
click at [1298, 538] on div "İŞARET DİLİ JARGON İŞARET DİLİ JARGON İŞARET 320 İŞARET 320" at bounding box center [1252, 528] width 280 height 19
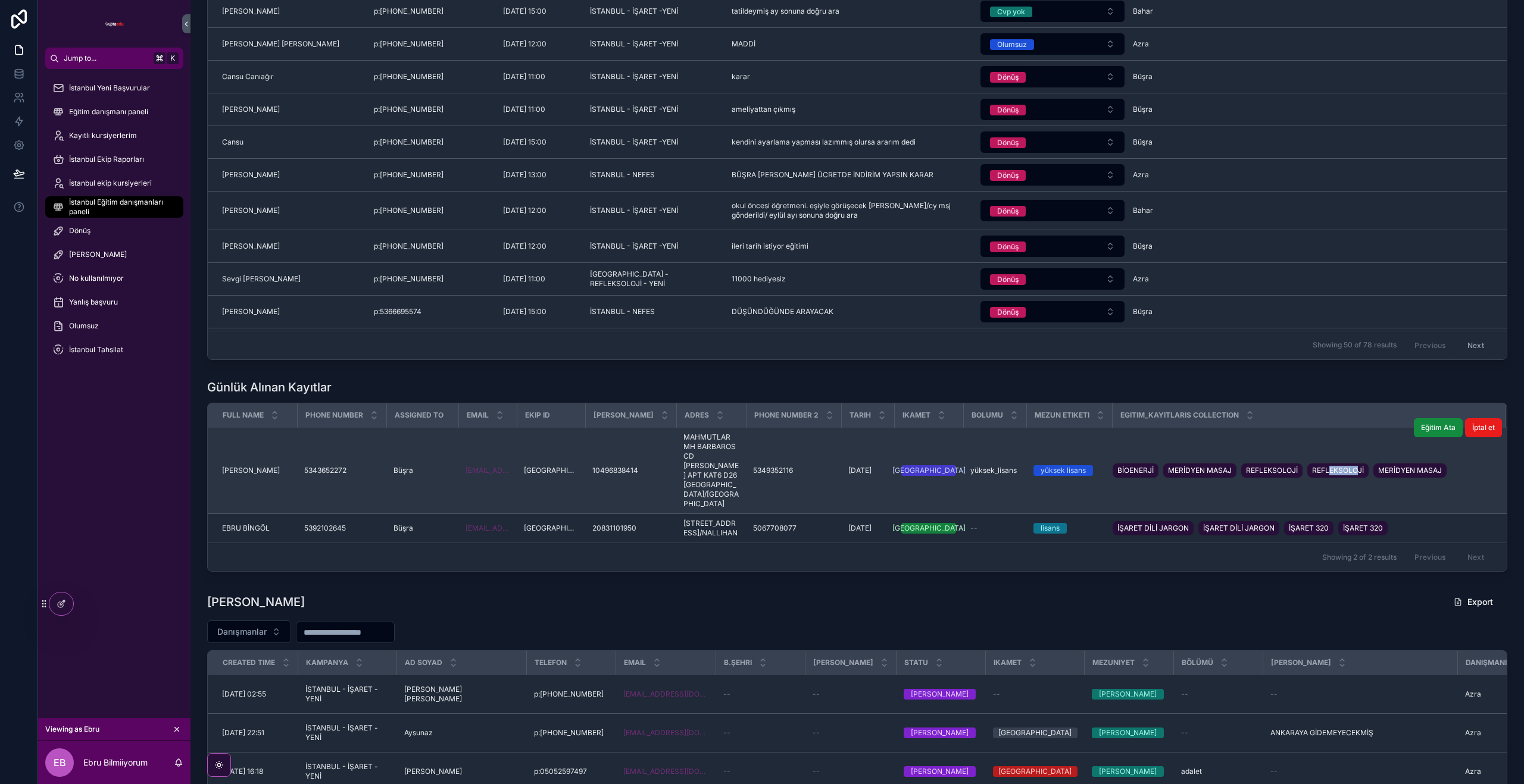
drag, startPoint x: 1319, startPoint y: 461, endPoint x: 1264, endPoint y: 463, distance: 55.0
click at [1269, 462] on div "BİOENERJİ MERİDYEN MASAJ REFLEKSOLOJİ REFLEKSOLOJİ MERİDYEN MASAJ" at bounding box center [1282, 470] width 339 height 19
drag, startPoint x: 1088, startPoint y: 465, endPoint x: 1171, endPoint y: 467, distance: 83.0
click at [1162, 466] on div "BİOENERJİ MERİDYEN MASAJ REFLEKSOLOJİ REFLEKSOLOJİ MERİDYEN MASAJ" at bounding box center [1282, 470] width 339 height 19
drag, startPoint x: 1290, startPoint y: 460, endPoint x: 1308, endPoint y: 460, distance: 18.0
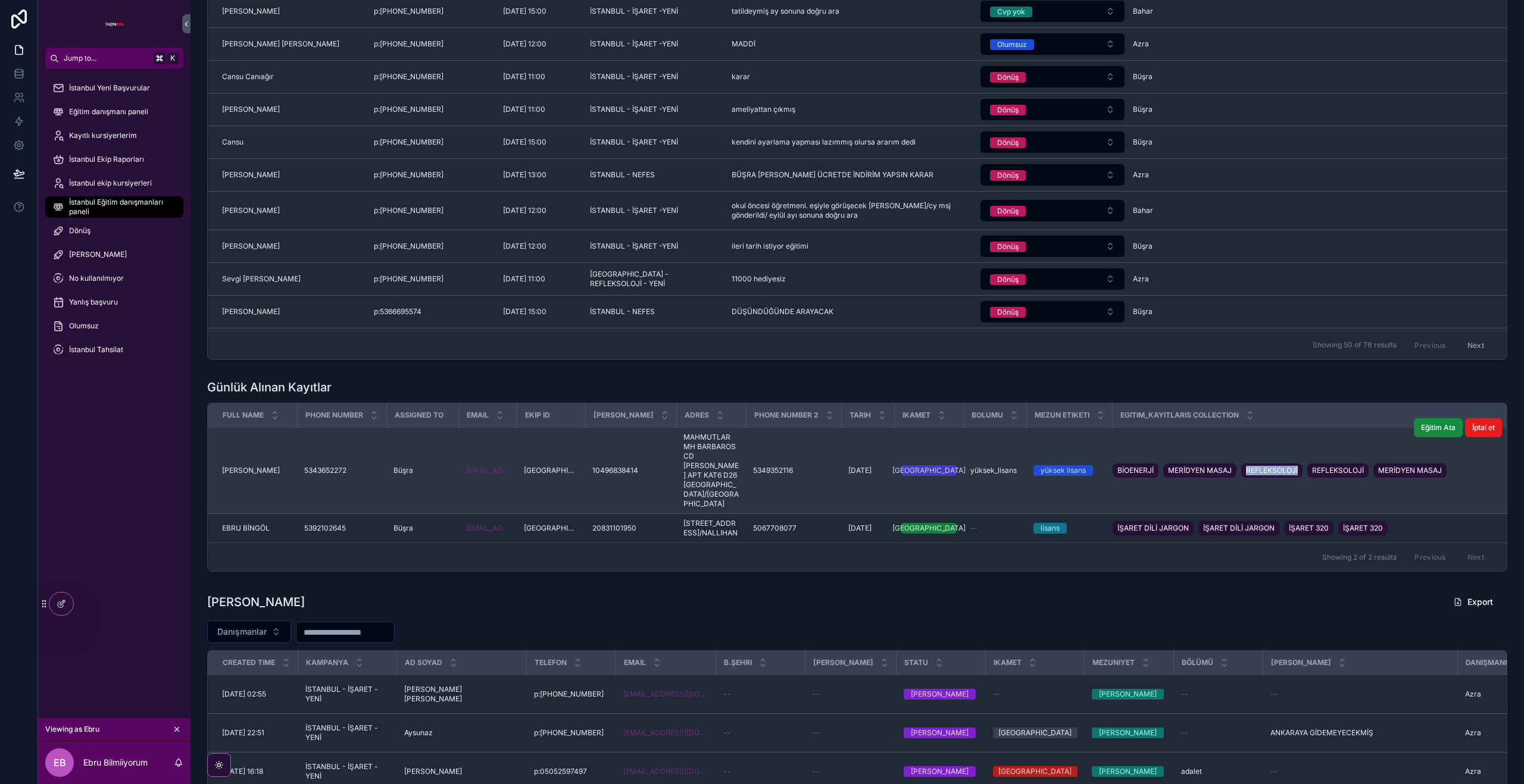
click at [1305, 461] on div "BİOENERJİ MERİDYEN MASAJ REFLEKSOLOJİ REFLEKSOLOJİ MERİDYEN MASAJ" at bounding box center [1282, 470] width 339 height 19
drag, startPoint x: 1332, startPoint y: 466, endPoint x: 1389, endPoint y: 465, distance: 57.0
click at [1389, 465] on div "BİOENERJİ MERİDYEN MASAJ REFLEKSOLOJİ REFLEKSOLOJİ MERİDYEN MASAJ" at bounding box center [1282, 470] width 339 height 19
drag, startPoint x: 1407, startPoint y: 466, endPoint x: 1300, endPoint y: 468, distance: 107.0
click at [1302, 467] on div "BİOENERJİ MERİDYEN MASAJ REFLEKSOLOJİ REFLEKSOLOJİ MERİDYEN MASAJ" at bounding box center [1282, 470] width 339 height 19
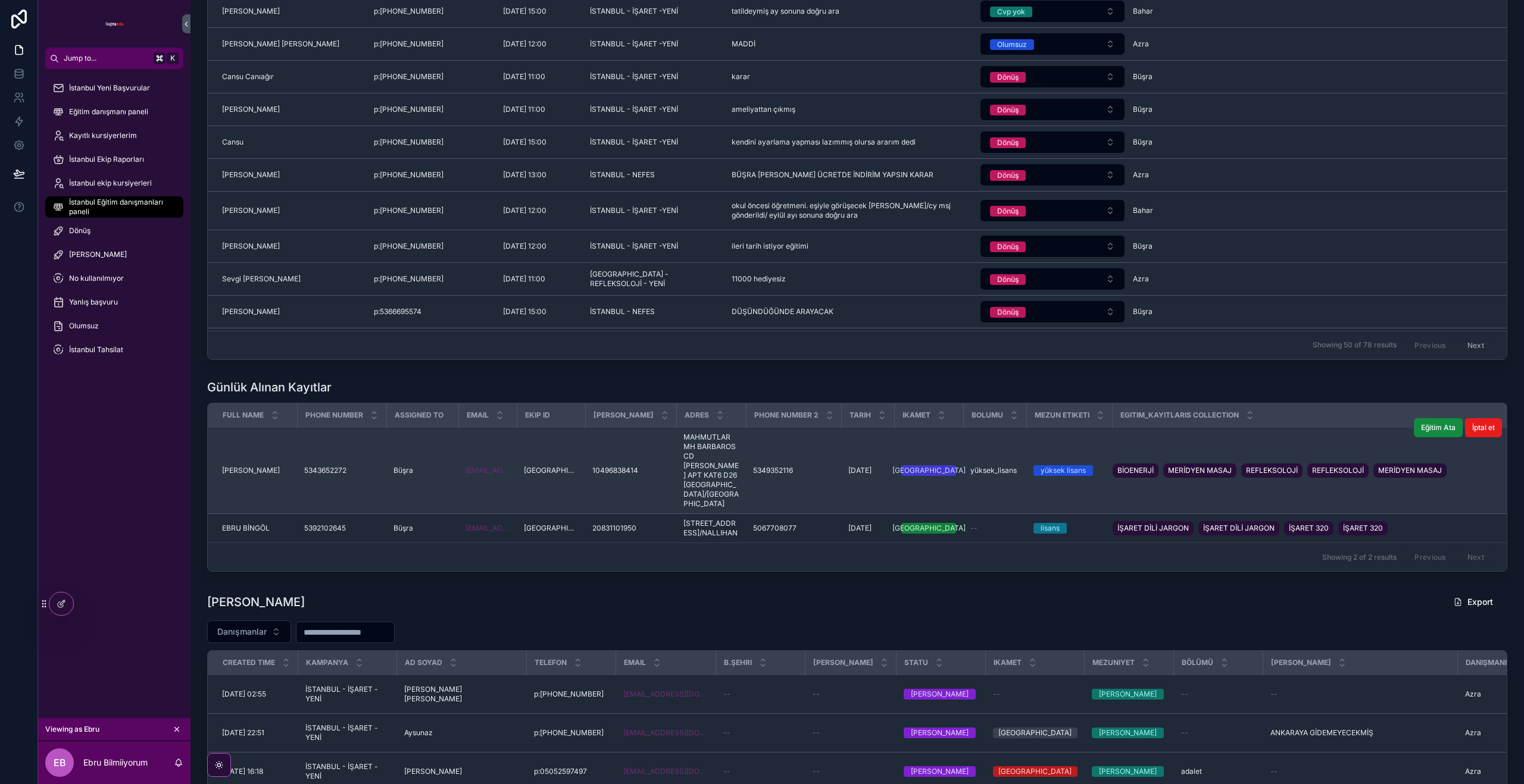
click at [1112, 478] on td "BİOENERJİ MERİDYEN MASAJ REFLEKSOLOJİ REFLEKSOLOJİ MERİDYEN MASAJ" at bounding box center [1308, 471] width 394 height 86
drag, startPoint x: 256, startPoint y: 470, endPoint x: 227, endPoint y: 479, distance: 30.4
click at [216, 471] on td "[PERSON_NAME] ÖZ [PERSON_NAME]" at bounding box center [252, 471] width 89 height 86
click at [229, 481] on td "[PERSON_NAME] ÖZ [PERSON_NAME]" at bounding box center [252, 471] width 89 height 86
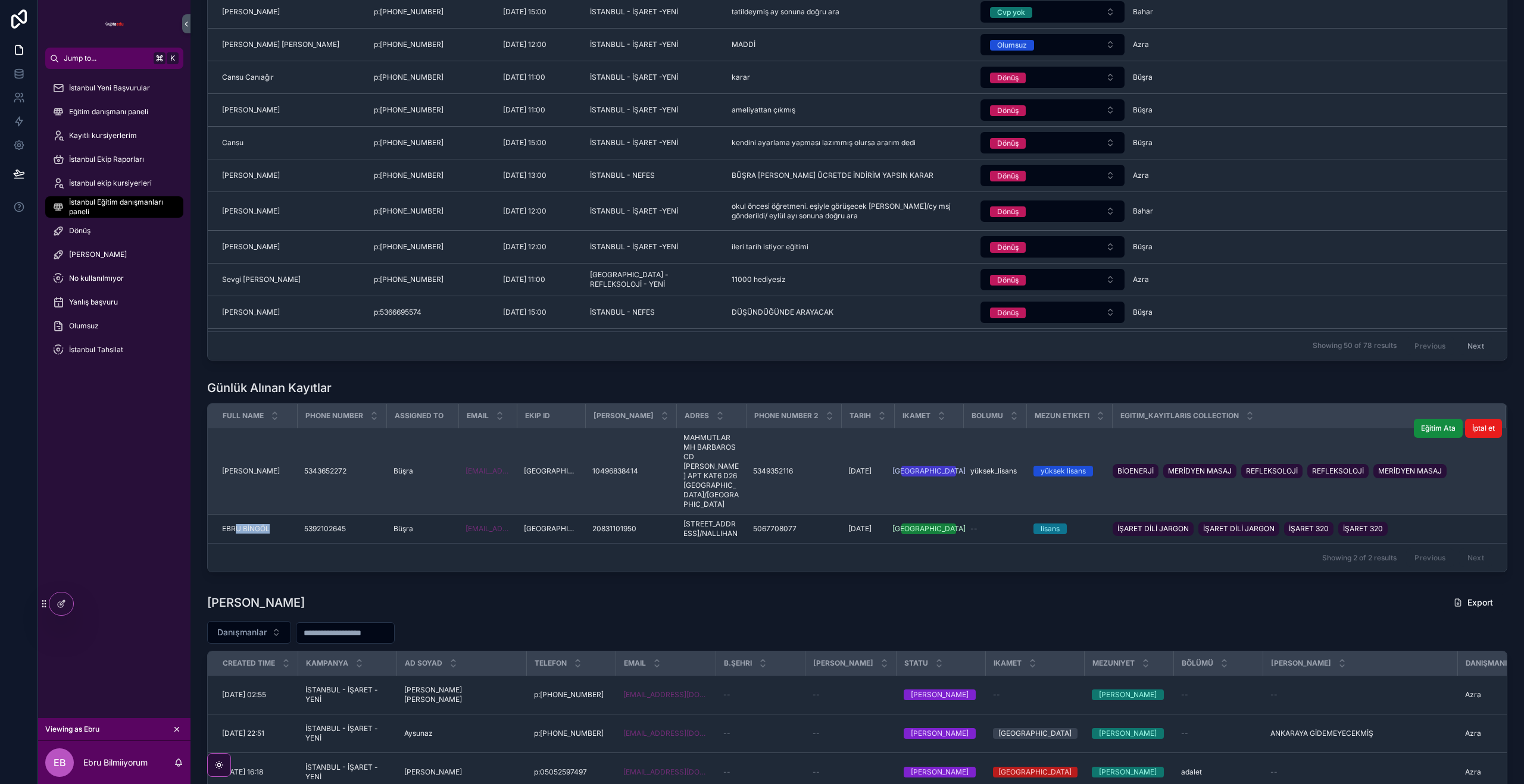
drag, startPoint x: 271, startPoint y: 549, endPoint x: 234, endPoint y: 500, distance: 61.4
click at [234, 544] on td "EBRU BİNGÖL EBRU BİNGÖL" at bounding box center [252, 529] width 89 height 29
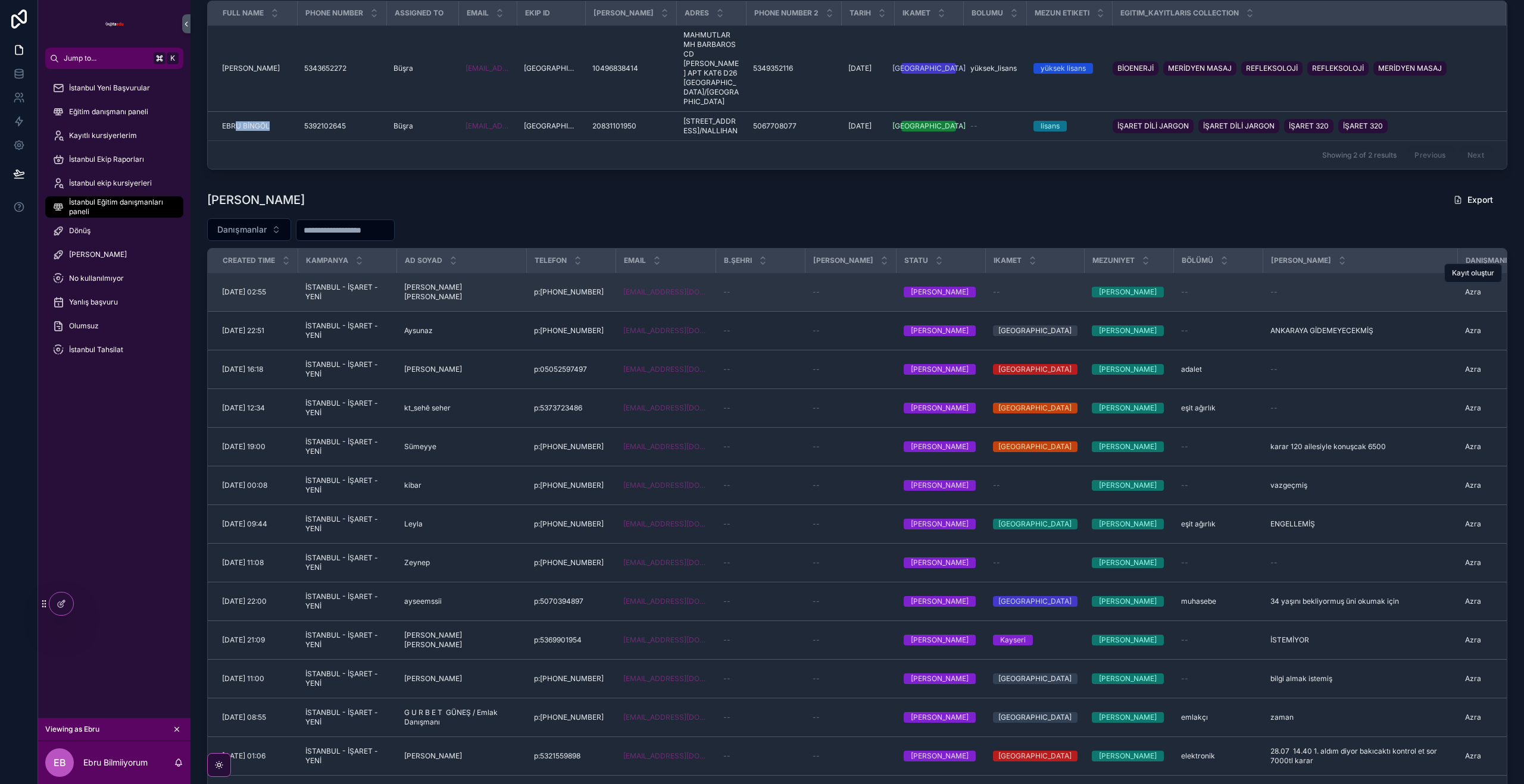
scroll to position [1108, 0]
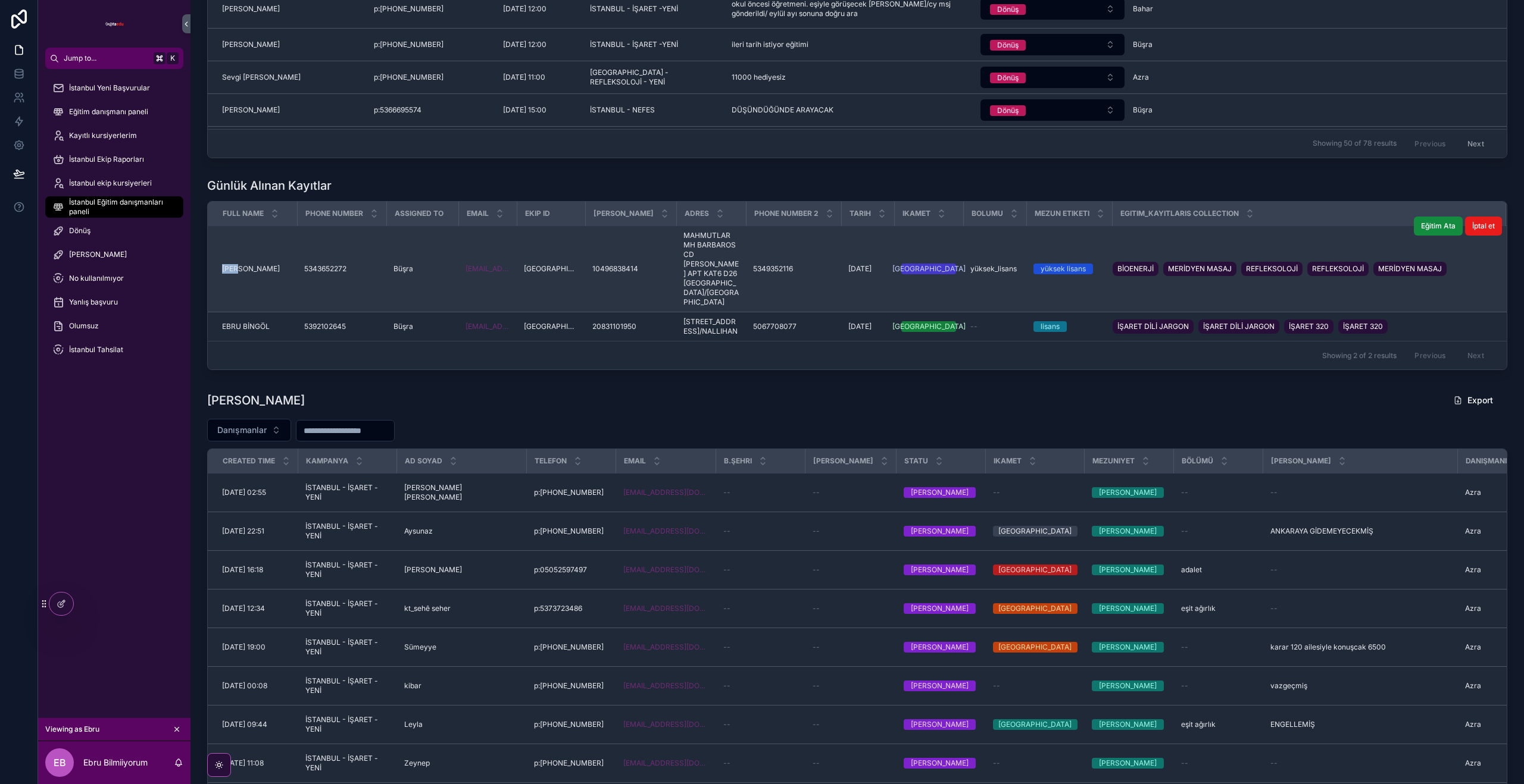
drag, startPoint x: 224, startPoint y: 266, endPoint x: 274, endPoint y: 269, distance: 50.1
click at [273, 269] on td "[PERSON_NAME] ÖZ [PERSON_NAME]" at bounding box center [252, 269] width 89 height 86
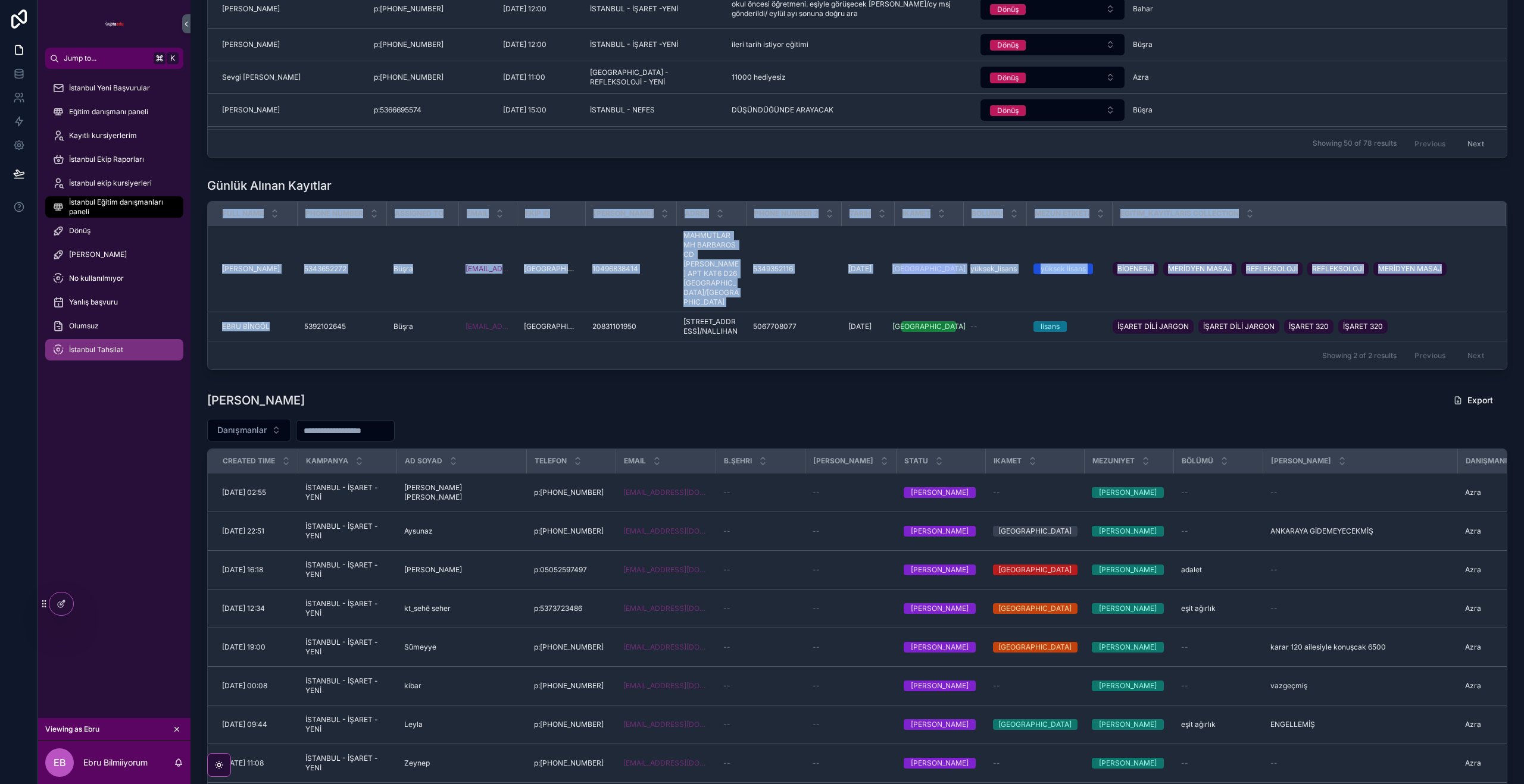
drag, startPoint x: 268, startPoint y: 344, endPoint x: 178, endPoint y: 341, distance: 90.0
click at [175, 341] on div "Jump to... K İstanbul Yeni Başvurular Eğitim danışmanı paneli Kayıtlı kursiyerl…" at bounding box center [781, 392] width 1486 height 784
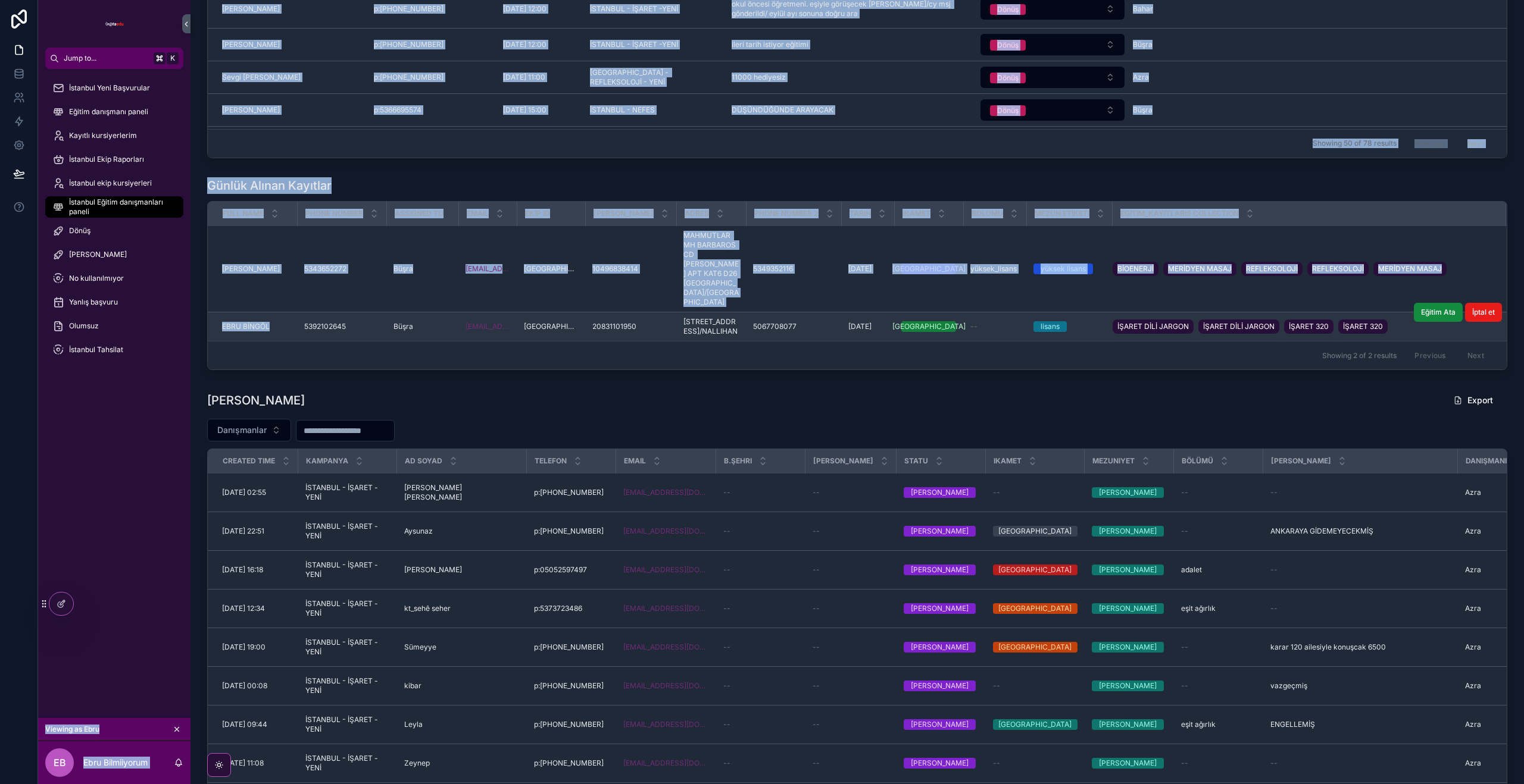
click at [386, 342] on td "Büşra" at bounding box center [422, 327] width 72 height 29
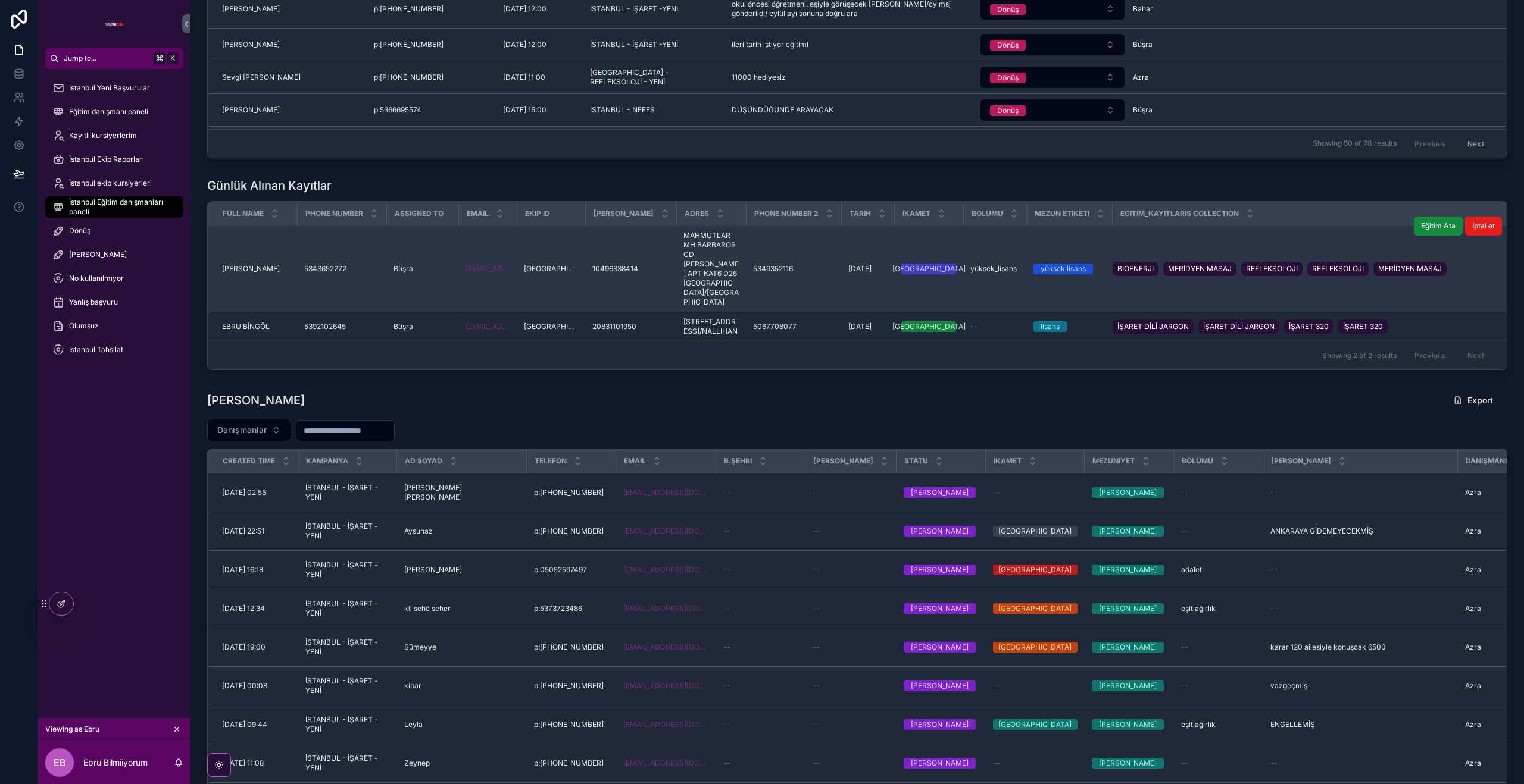
drag, startPoint x: 1348, startPoint y: 266, endPoint x: 1418, endPoint y: 266, distance: 70.0
click at [1412, 263] on div "BİOENERJİ MERİDYEN MASAJ REFLEKSOLOJİ REFLEKSOLOJİ MERİDYEN MASAJ" at bounding box center [1282, 269] width 339 height 19
drag, startPoint x: 1404, startPoint y: 265, endPoint x: 1219, endPoint y: 270, distance: 185.1
click at [1226, 264] on div "BİOENERJİ MERİDYEN MASAJ REFLEKSOLOJİ REFLEKSOLOJİ MERİDYEN MASAJ" at bounding box center [1282, 269] width 339 height 19
drag, startPoint x: 1224, startPoint y: 256, endPoint x: 1363, endPoint y: 277, distance: 140.6
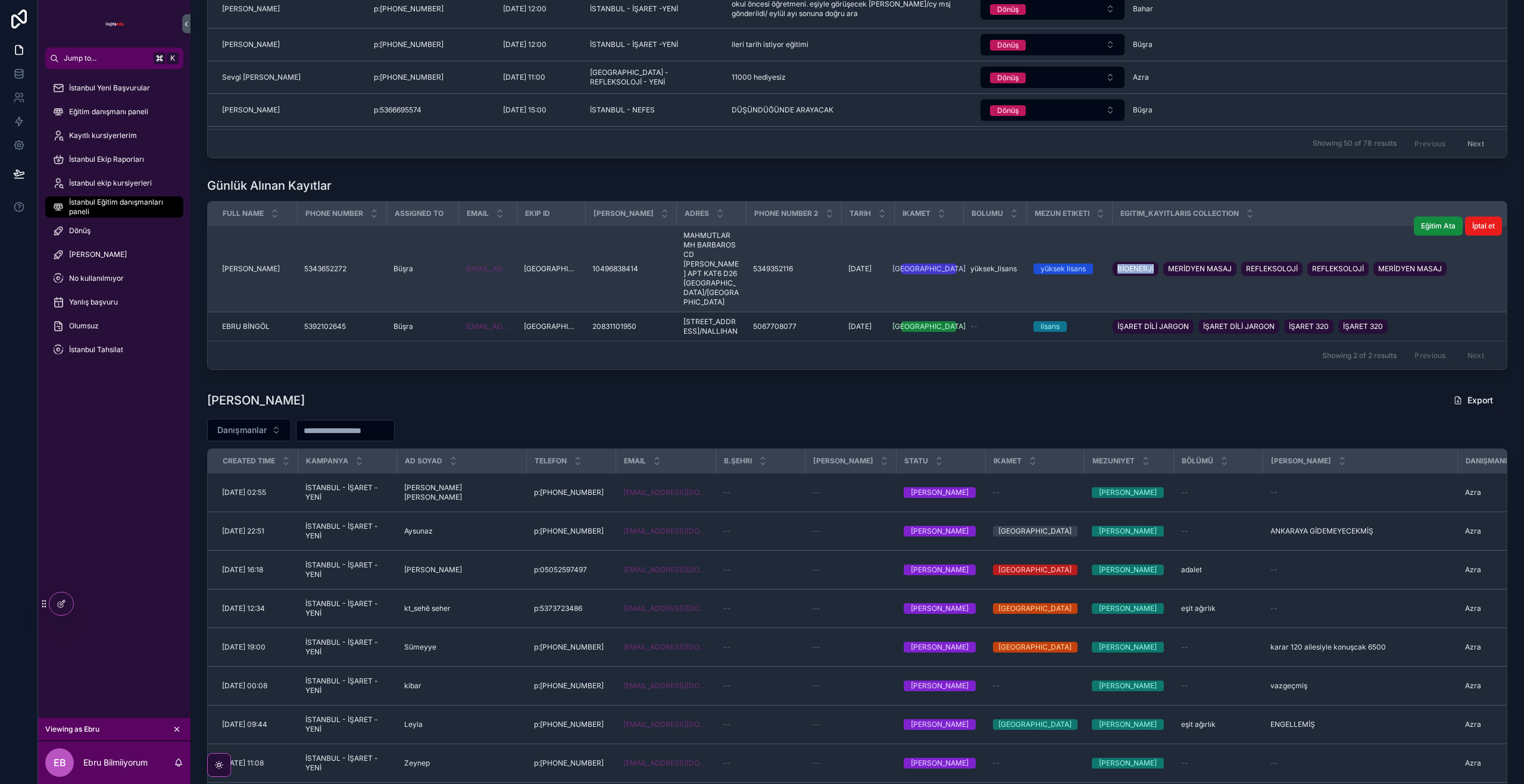
click at [1281, 261] on div "BİOENERJİ MERİDYEN MASAJ REFLEKSOLOJİ REFLEKSOLOJİ MERİDYEN MASAJ" at bounding box center [1282, 269] width 339 height 19
click at [1382, 301] on td "BİOENERJİ MERİDYEN MASAJ REFLEKSOLOJİ REFLEKSOLOJİ MERİDYEN MASAJ" at bounding box center [1308, 269] width 394 height 86
drag, startPoint x: 1402, startPoint y: 268, endPoint x: 1164, endPoint y: 264, distance: 238.0
click at [1169, 265] on div "BİOENERJİ MERİDYEN MASAJ REFLEKSOLOJİ REFLEKSOLOJİ MERİDYEN MASAJ" at bounding box center [1282, 269] width 339 height 19
drag, startPoint x: 1159, startPoint y: 264, endPoint x: 1153, endPoint y: 271, distance: 9.2
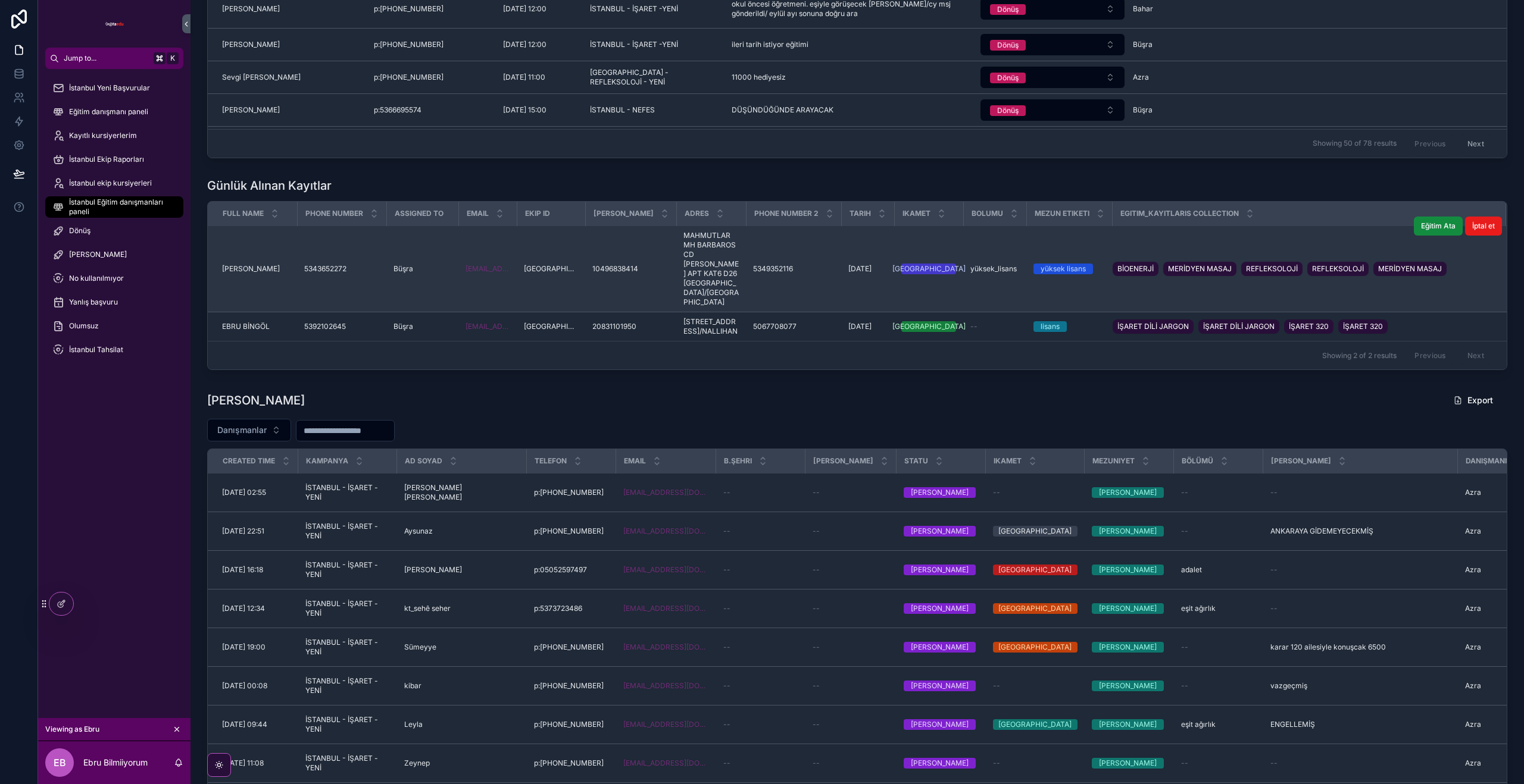
click at [1168, 264] on span "MERİDYEN MASAJ" at bounding box center [1200, 269] width 64 height 9
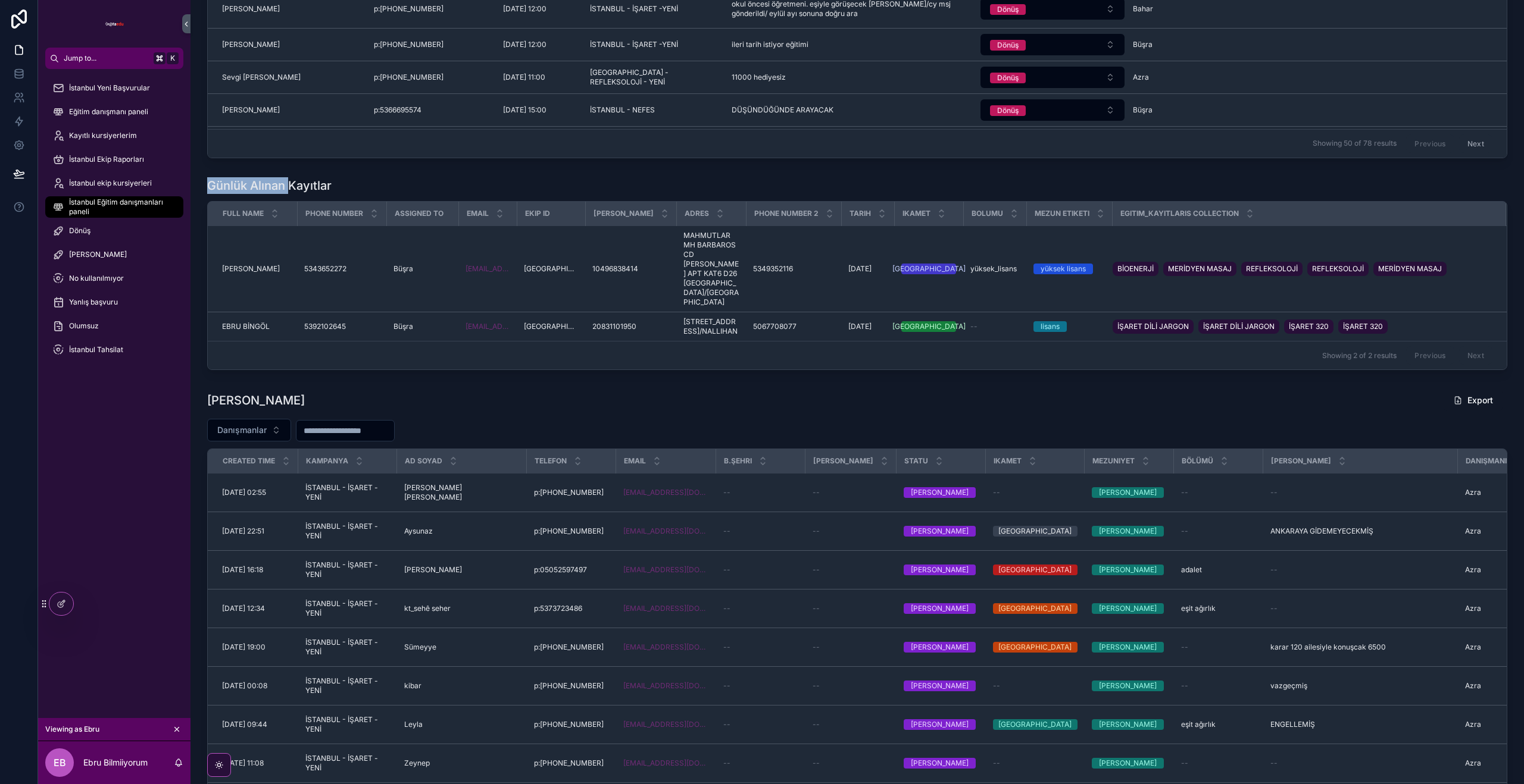
drag, startPoint x: 206, startPoint y: 183, endPoint x: 307, endPoint y: 192, distance: 101.4
click at [298, 185] on div "Günlük Alınan Kayıtlar Full Name Phone Number Assigned To Email Ekip Id Tc Kiml…" at bounding box center [857, 273] width 1314 height 202
